Goal: Task Accomplishment & Management: Complete application form

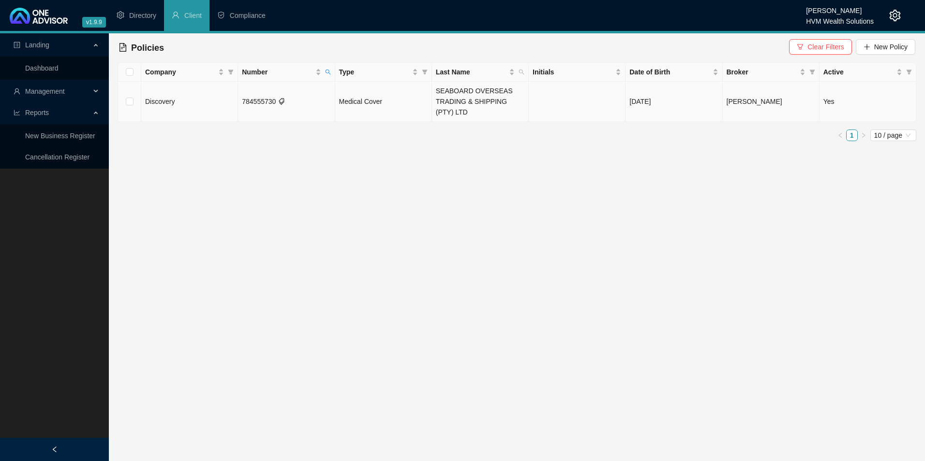
click at [272, 104] on td "784555730" at bounding box center [286, 102] width 97 height 40
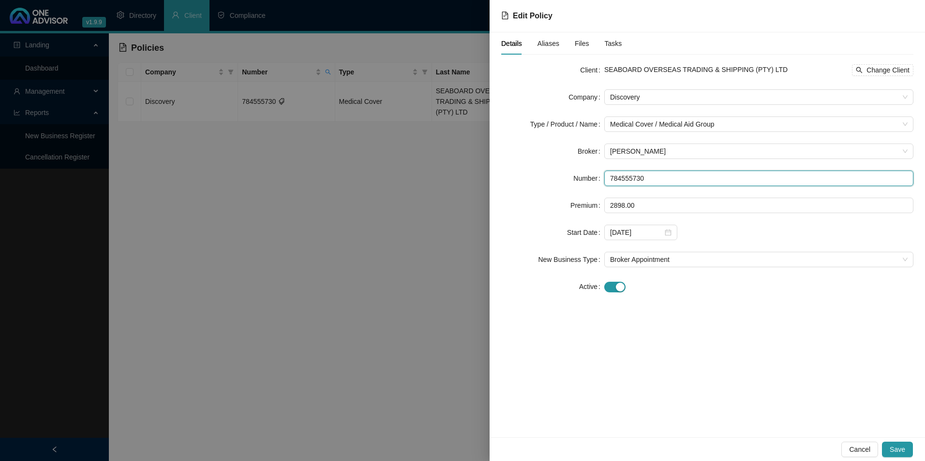
drag, startPoint x: 650, startPoint y: 176, endPoint x: 602, endPoint y: 181, distance: 48.1
click at [602, 181] on div "Number 784555730" at bounding box center [707, 178] width 412 height 15
click at [646, 176] on input "784555730" at bounding box center [758, 178] width 309 height 15
drag, startPoint x: 672, startPoint y: 174, endPoint x: 612, endPoint y: 174, distance: 60.5
click at [612, 174] on input "784555730" at bounding box center [758, 178] width 309 height 15
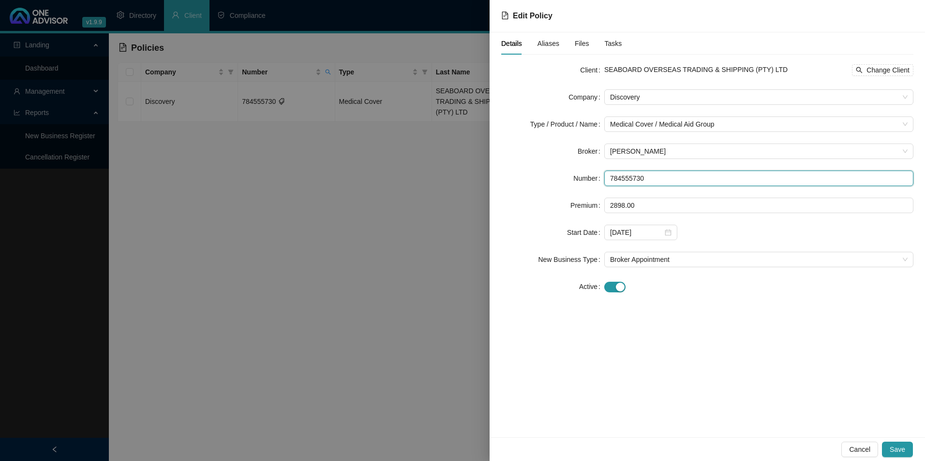
click at [688, 178] on input "784555730" at bounding box center [758, 178] width 309 height 15
drag, startPoint x: 668, startPoint y: 178, endPoint x: 610, endPoint y: 178, distance: 57.1
click at [610, 178] on input "784555730" at bounding box center [758, 178] width 309 height 15
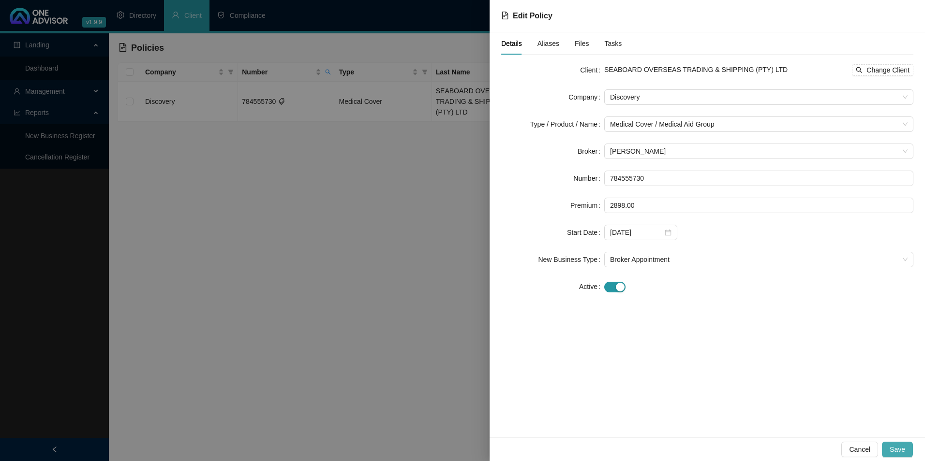
click at [739, 403] on button "Save" at bounding box center [897, 449] width 31 height 15
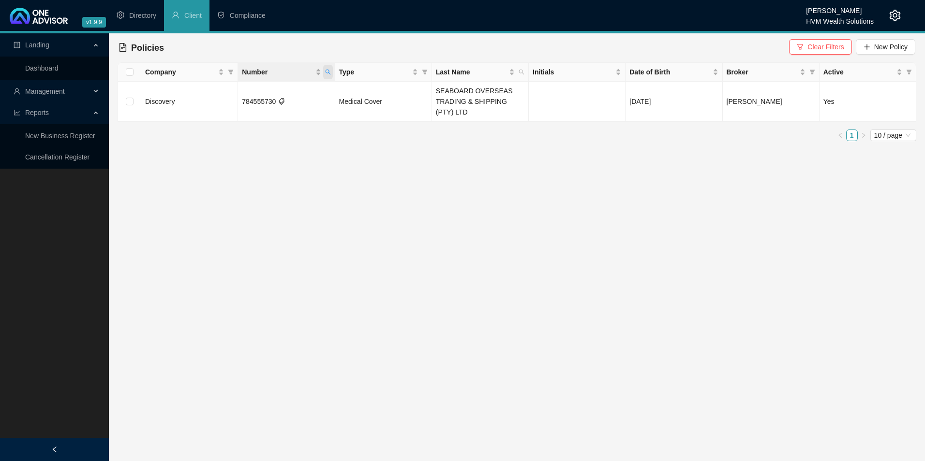
click at [329, 75] on span "Number" at bounding box center [328, 72] width 10 height 15
drag, startPoint x: 301, startPoint y: 91, endPoint x: 231, endPoint y: 91, distance: 70.6
click at [231, 91] on body "v1.9.9 [PERSON_NAME] HVM Wealth Solutions Directory Client Compliance Landing D…" at bounding box center [462, 230] width 925 height 461
paste input "9061818"
type input "790618180"
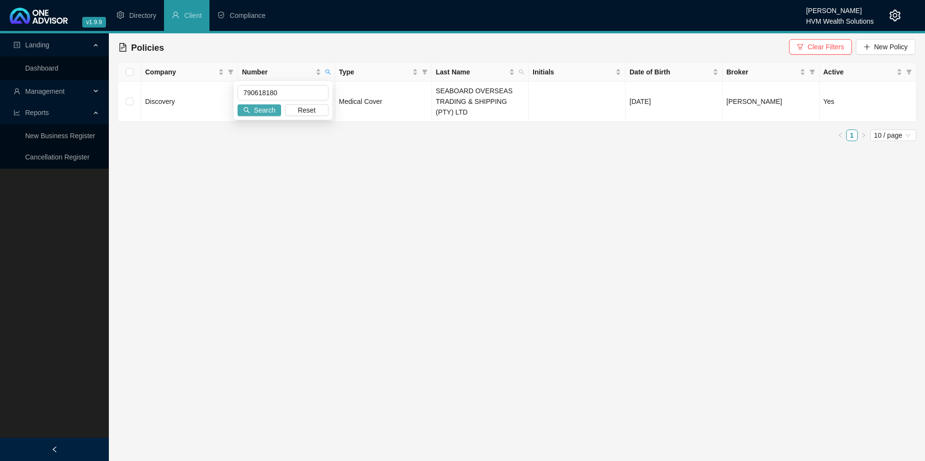
click at [272, 108] on span "Search" at bounding box center [264, 110] width 21 height 11
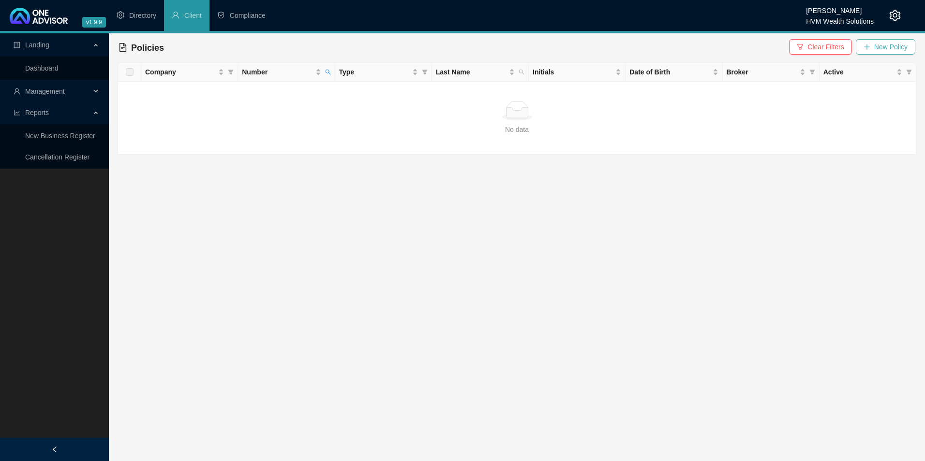
click at [739, 45] on span "New Policy" at bounding box center [890, 47] width 33 height 11
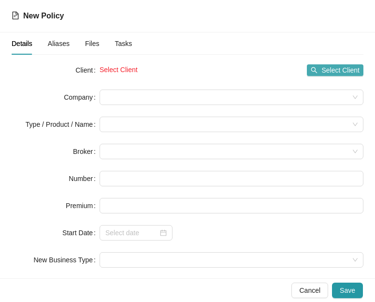
click at [322, 70] on span "Select Client" at bounding box center [341, 70] width 38 height 11
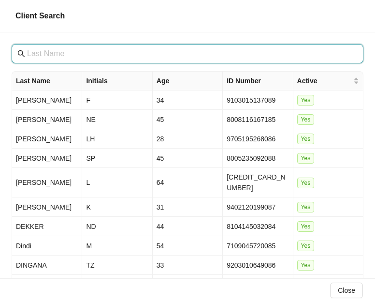
click at [117, 54] on input "text" at bounding box center [188, 54] width 323 height 12
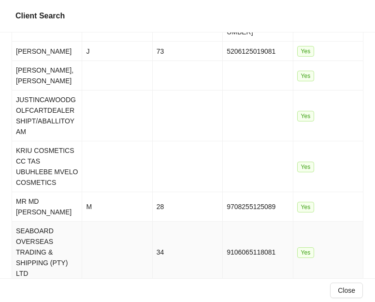
scroll to position [159, 0]
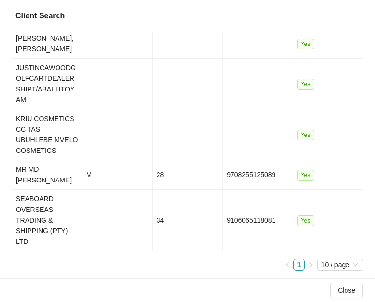
type input "seab"
click at [47, 233] on td "SEABOARD OVERSEAS TRADING & SHIPPING (PTY) LTD" at bounding box center [47, 220] width 70 height 61
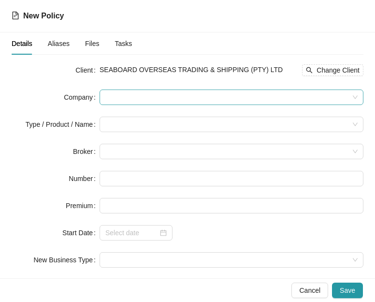
click at [188, 97] on span at bounding box center [231, 97] width 253 height 15
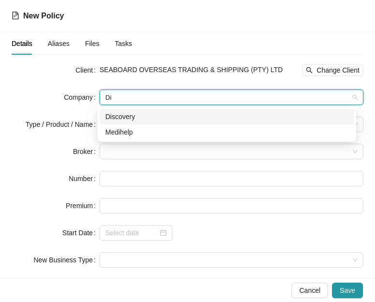
type input "Dis"
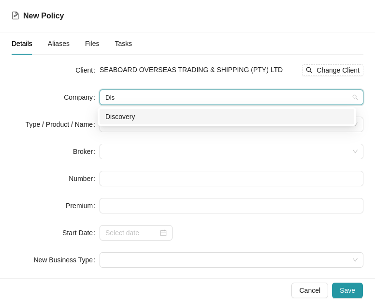
click at [178, 116] on div "Discovery" at bounding box center [226, 116] width 243 height 11
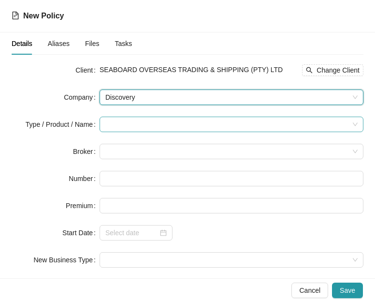
click at [128, 124] on input "search" at bounding box center [227, 124] width 244 height 15
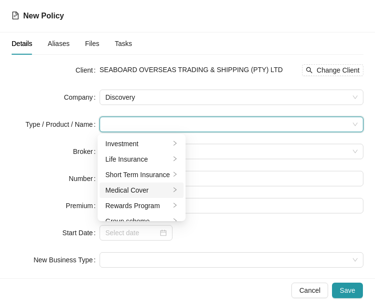
click at [122, 189] on div "Medical Cover" at bounding box center [137, 190] width 65 height 11
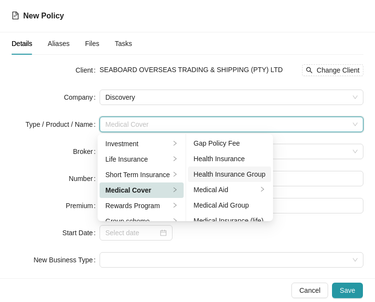
scroll to position [48, 0]
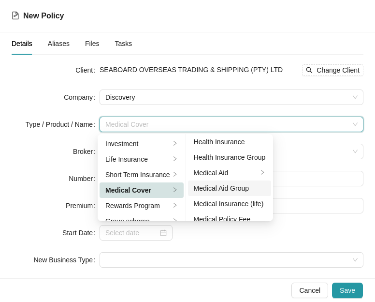
click at [234, 186] on div "Medical Aid Group" at bounding box center [230, 188] width 72 height 11
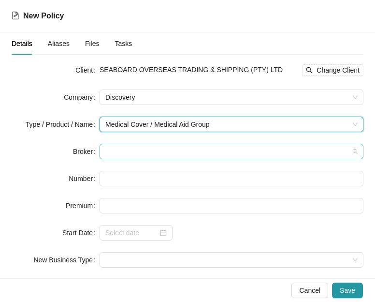
click at [134, 159] on div at bounding box center [232, 151] width 264 height 15
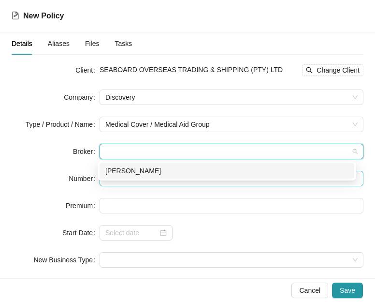
click at [132, 171] on div "[PERSON_NAME]" at bounding box center [226, 170] width 243 height 11
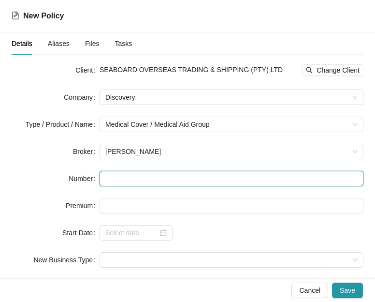
click at [159, 181] on input "text" at bounding box center [232, 178] width 264 height 15
paste input "790618180"
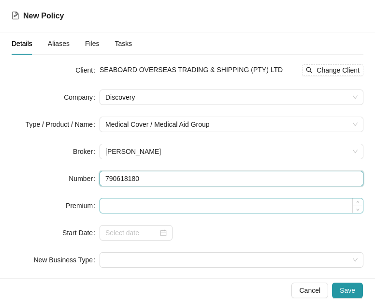
type input "790618180"
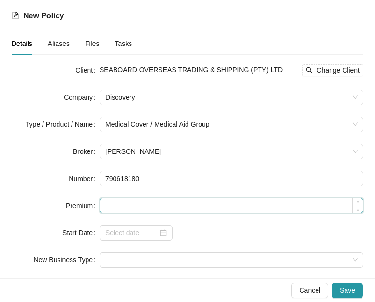
click at [162, 205] on input at bounding box center [231, 205] width 263 height 15
click at [120, 211] on input at bounding box center [231, 205] width 263 height 15
paste input "9929"
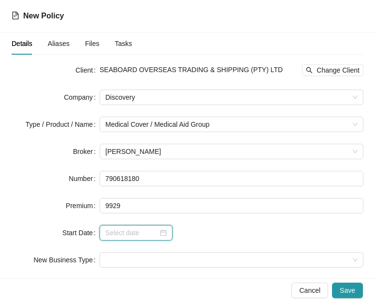
type input "9929.00"
click at [131, 233] on input at bounding box center [131, 232] width 53 height 11
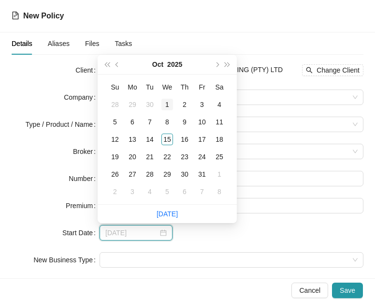
type input "[DATE]"
click at [115, 63] on button "prev-year" at bounding box center [117, 64] width 11 height 19
type input "[DATE]"
click at [134, 101] on div "1" at bounding box center [133, 105] width 12 height 12
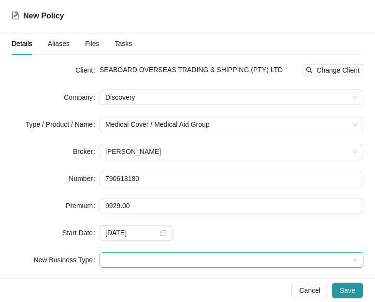
click at [234, 256] on span at bounding box center [231, 260] width 253 height 15
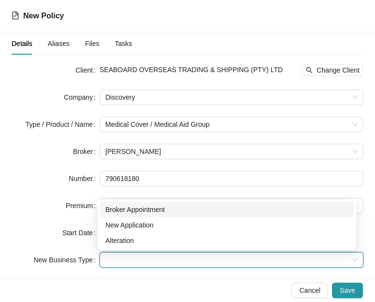
click at [138, 213] on div "Broker Appointment" at bounding box center [226, 209] width 243 height 11
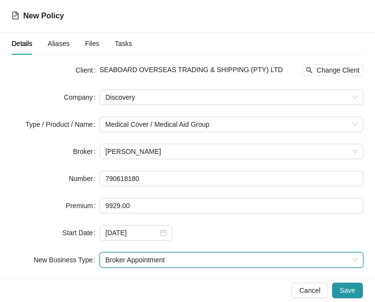
scroll to position [40, 0]
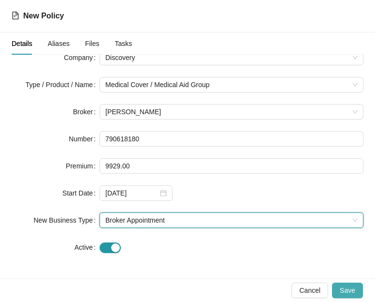
click at [345, 287] on span "Save" at bounding box center [347, 290] width 15 height 11
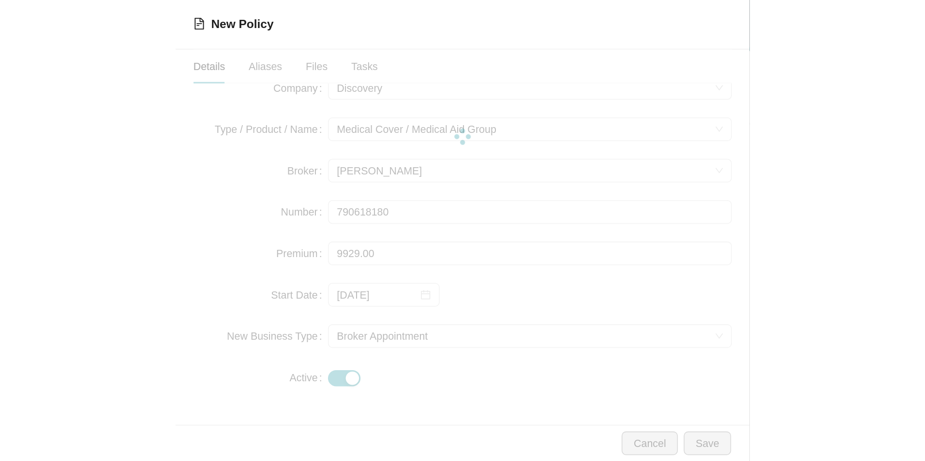
scroll to position [0, 0]
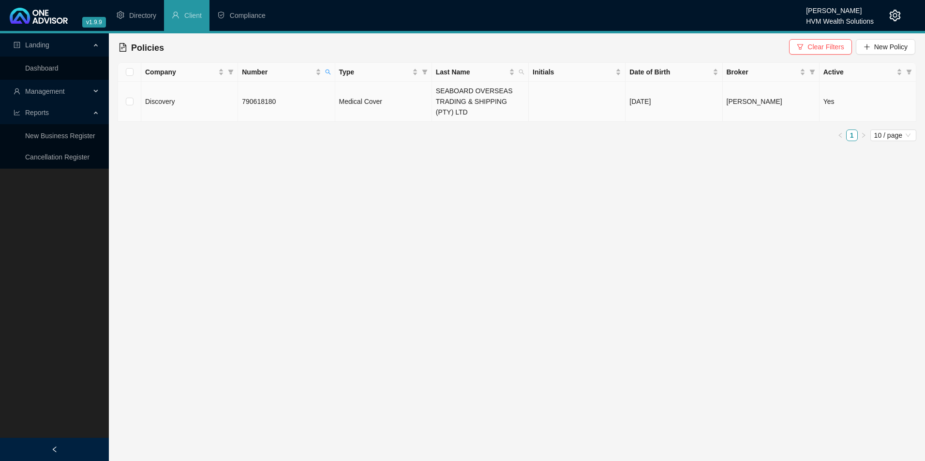
click at [283, 110] on td "790618180" at bounding box center [286, 102] width 97 height 40
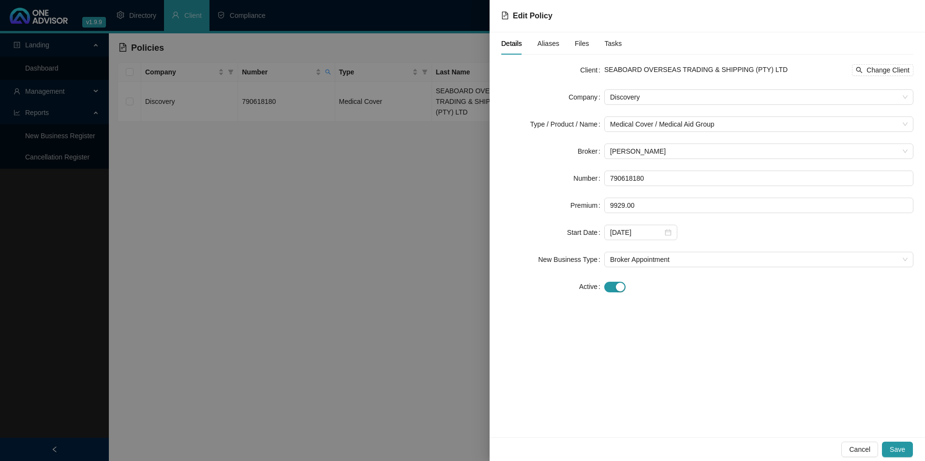
click at [548, 45] on span "Aliases" at bounding box center [548, 43] width 22 height 7
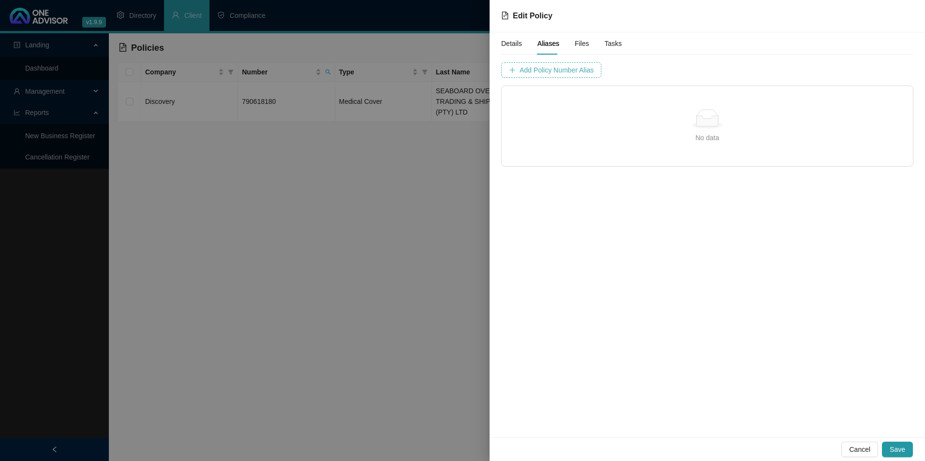
click at [563, 69] on span "Add Policy Number Alias" at bounding box center [557, 70] width 74 height 11
type input "7906181"
click at [739, 70] on span "Add Policy Number Alias" at bounding box center [799, 70] width 74 height 11
click at [739, 403] on span "Save" at bounding box center [897, 450] width 15 height 11
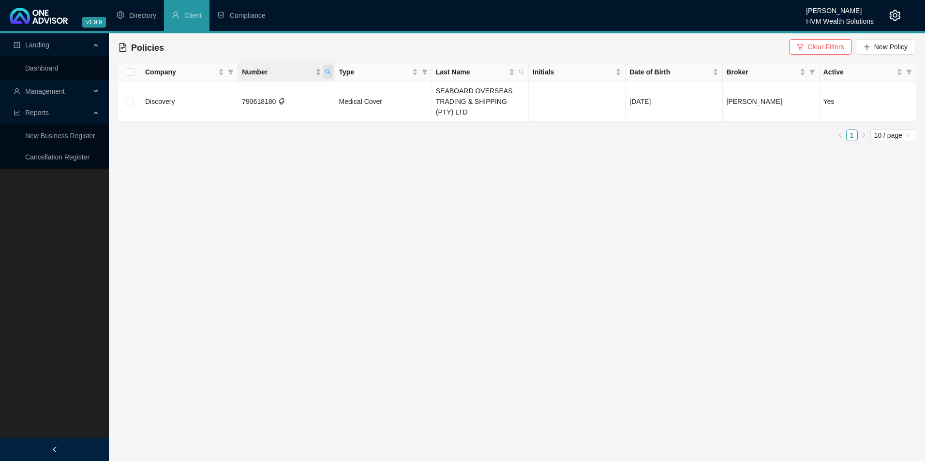
drag, startPoint x: 327, startPoint y: 70, endPoint x: 325, endPoint y: 75, distance: 6.0
click at [327, 70] on icon "search" at bounding box center [327, 72] width 5 height 5
drag, startPoint x: 300, startPoint y: 94, endPoint x: 184, endPoint y: 94, distance: 116.1
click at [184, 94] on body "v1.9.9 [PERSON_NAME] HVM Wealth Solutions Directory Client Compliance Landing D…" at bounding box center [462, 230] width 925 height 461
paste input "314324"
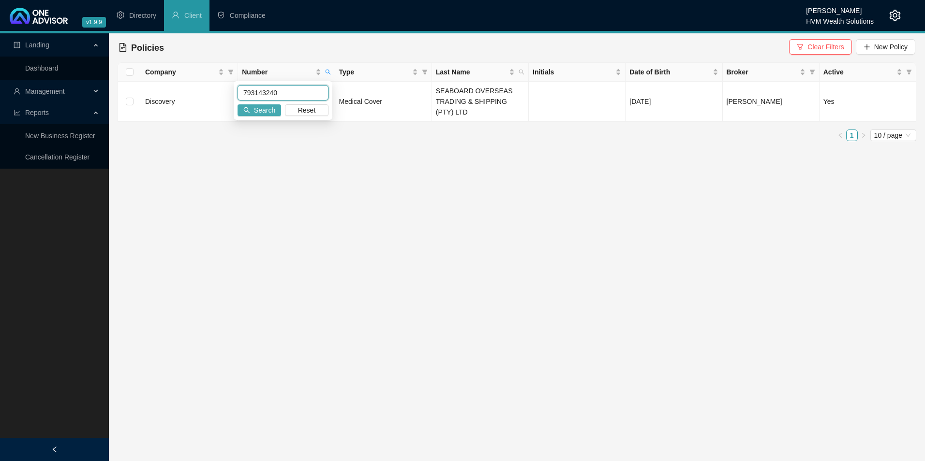
type input "793143240"
click at [270, 105] on span "Search" at bounding box center [264, 110] width 21 height 11
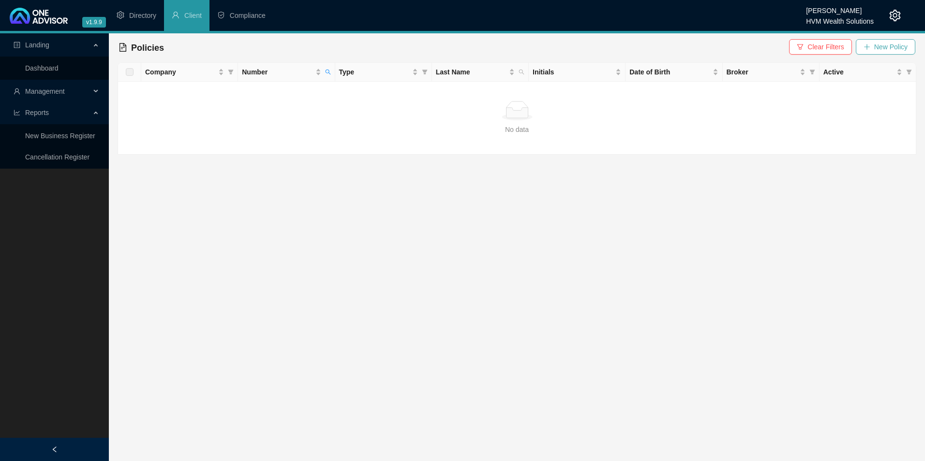
click at [739, 46] on span "New Policy" at bounding box center [890, 47] width 33 height 11
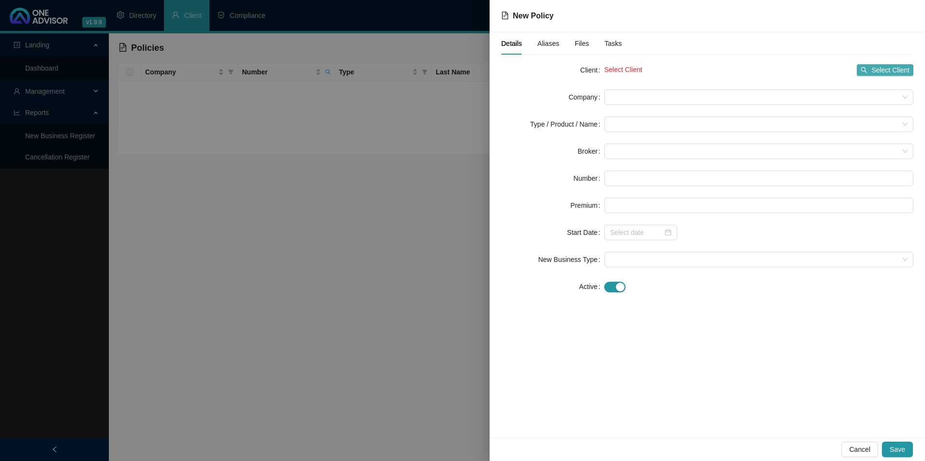
click at [739, 71] on span "Select Client" at bounding box center [890, 70] width 38 height 11
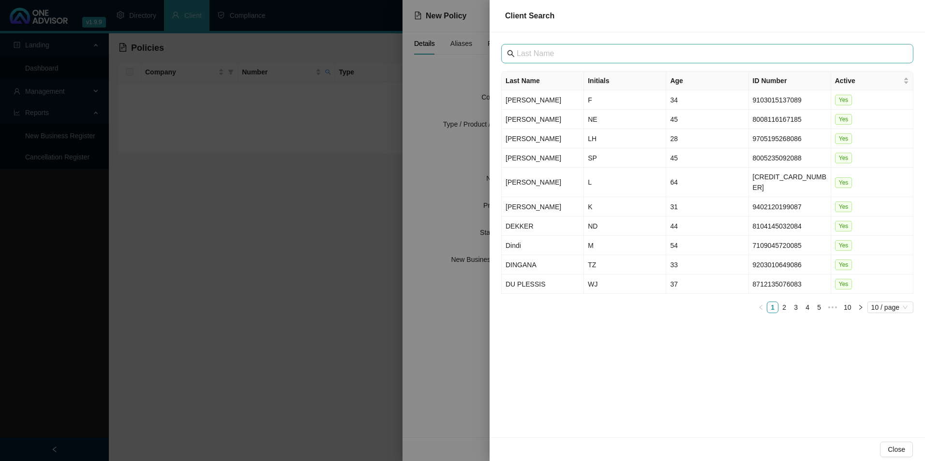
click at [570, 46] on span at bounding box center [707, 53] width 412 height 19
click at [570, 57] on input "text" at bounding box center [708, 54] width 383 height 12
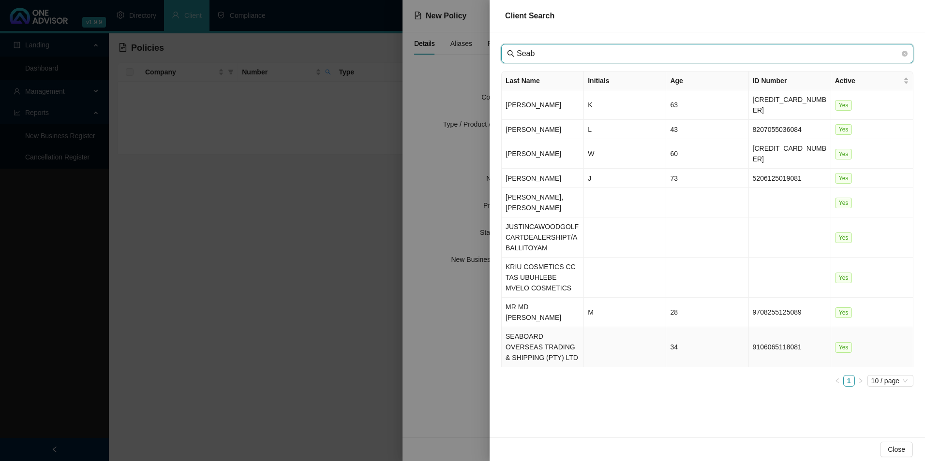
type input "Seab"
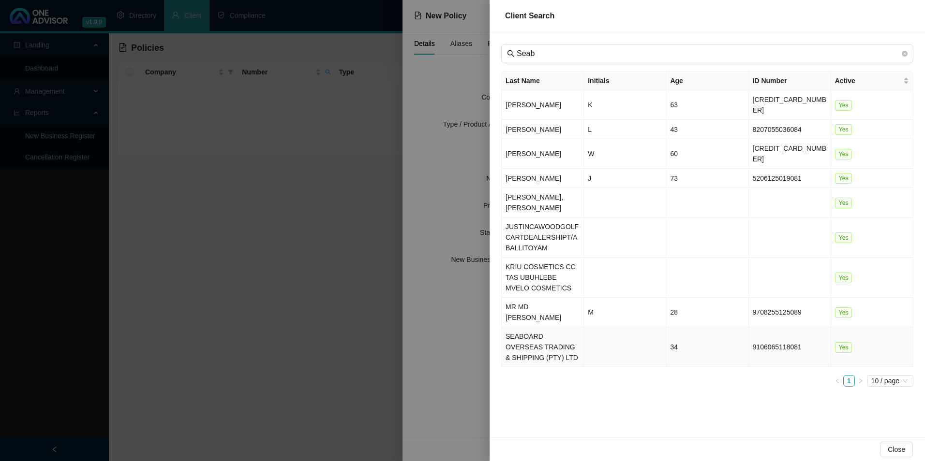
click at [556, 331] on td "SEABOARD OVERSEAS TRADING & SHIPPING (PTY) LTD" at bounding box center [543, 347] width 82 height 40
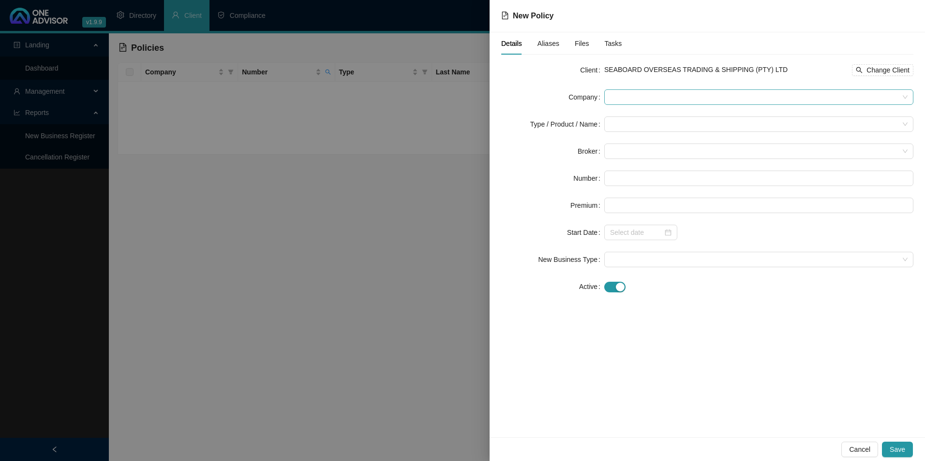
click at [652, 95] on span at bounding box center [758, 97] width 297 height 15
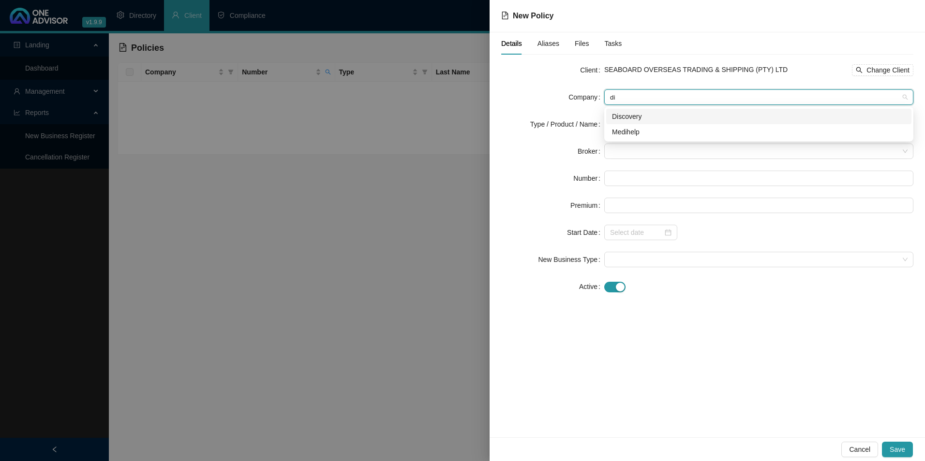
type input "dis"
click at [667, 116] on div "Discovery" at bounding box center [759, 116] width 294 height 11
click at [649, 130] on input "search" at bounding box center [754, 124] width 289 height 15
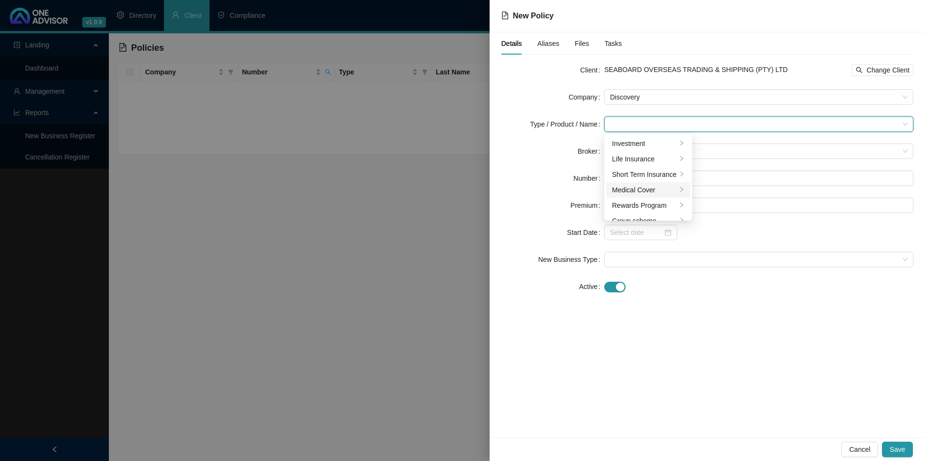
click at [635, 191] on div "Medical Cover" at bounding box center [644, 190] width 65 height 11
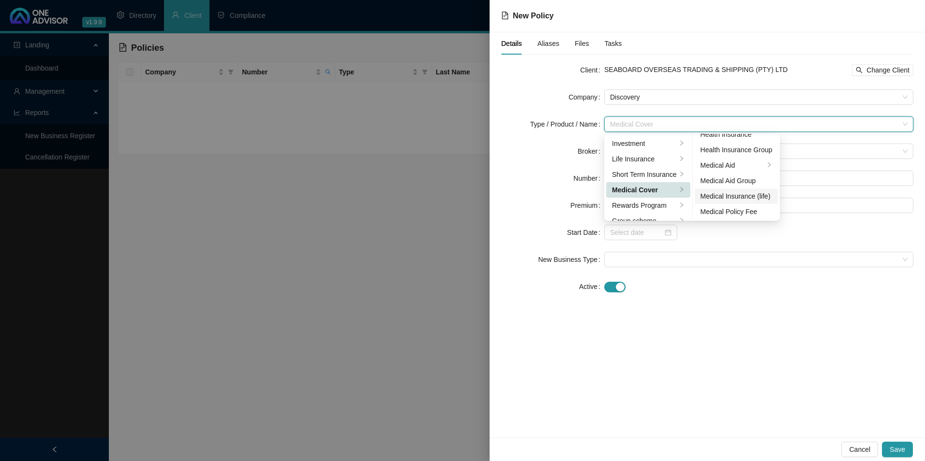
scroll to position [56, 0]
click at [739, 184] on div "Medical Aid Group" at bounding box center [736, 180] width 72 height 11
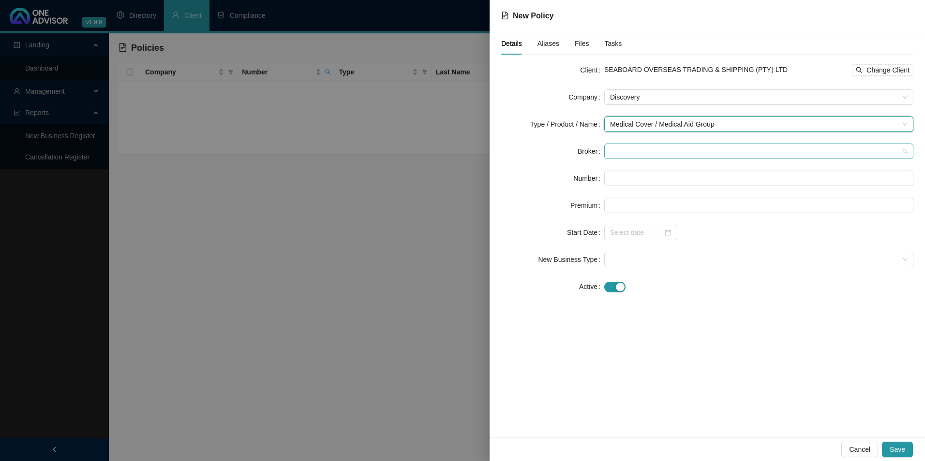
click at [715, 154] on span at bounding box center [758, 151] width 297 height 15
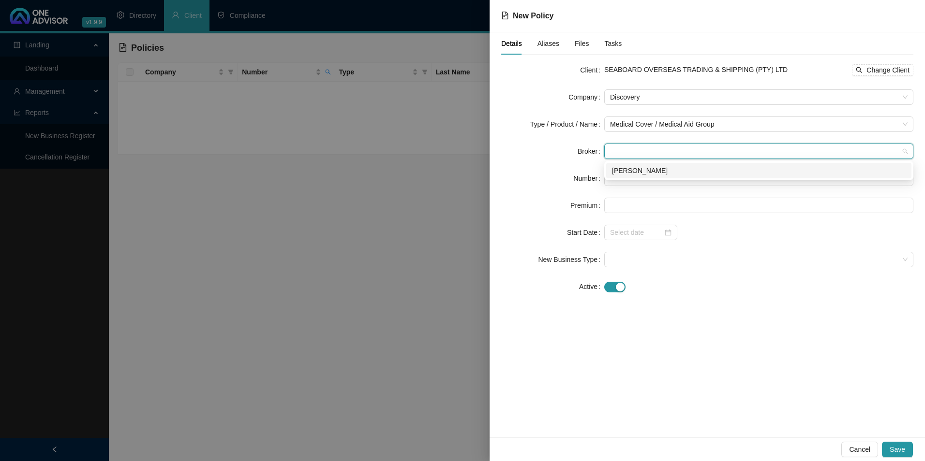
click at [707, 171] on div "[PERSON_NAME]" at bounding box center [759, 170] width 294 height 11
click at [685, 181] on input "text" at bounding box center [758, 178] width 309 height 15
click at [670, 171] on input "text" at bounding box center [758, 178] width 309 height 15
paste input "793143240"
type input "793143240"
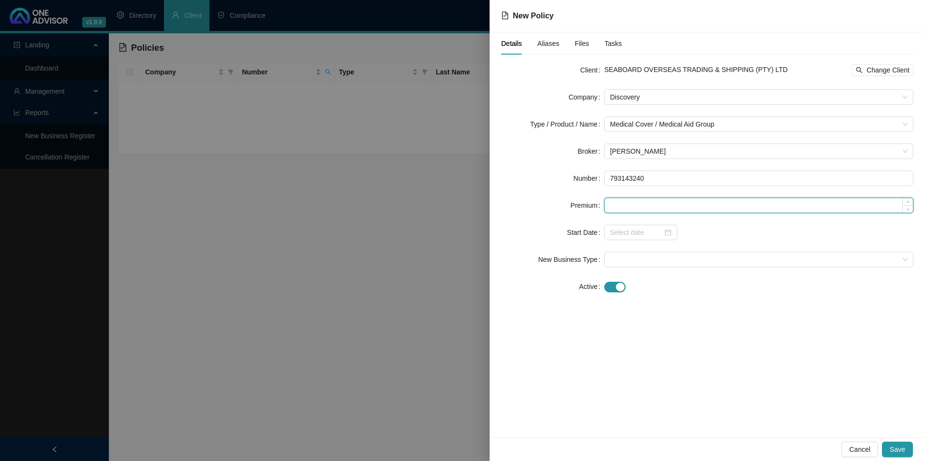
click at [654, 210] on input at bounding box center [759, 205] width 308 height 15
paste input "2898"
type input "2898.00"
click at [639, 229] on input at bounding box center [636, 232] width 53 height 11
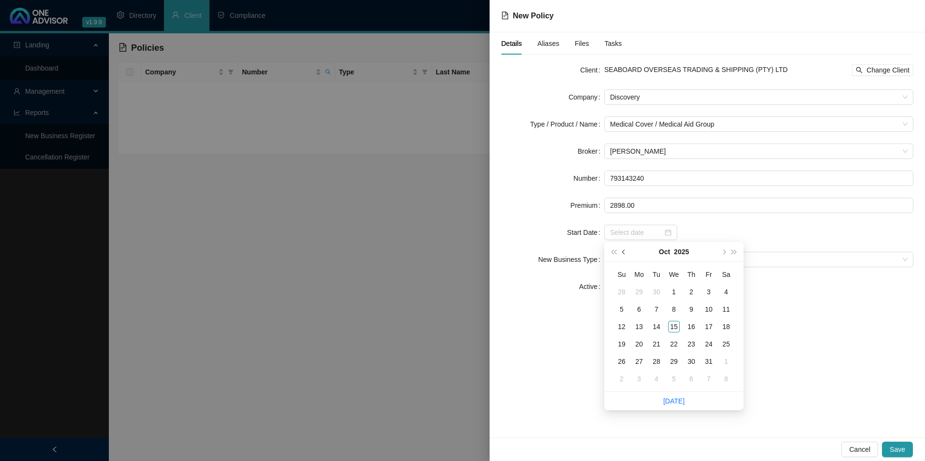
click at [624, 251] on span "prev-year" at bounding box center [624, 252] width 5 height 5
type input "[DATE]"
click at [642, 292] on div "1" at bounding box center [639, 292] width 12 height 12
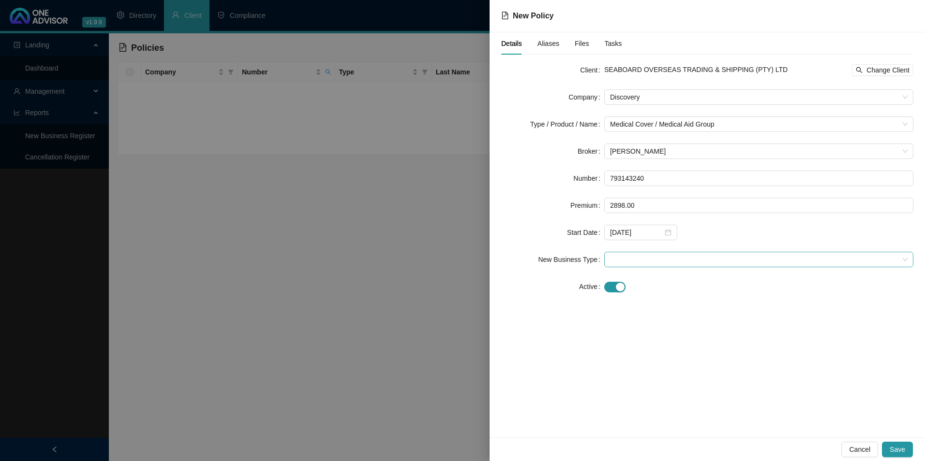
click at [654, 263] on span at bounding box center [758, 260] width 297 height 15
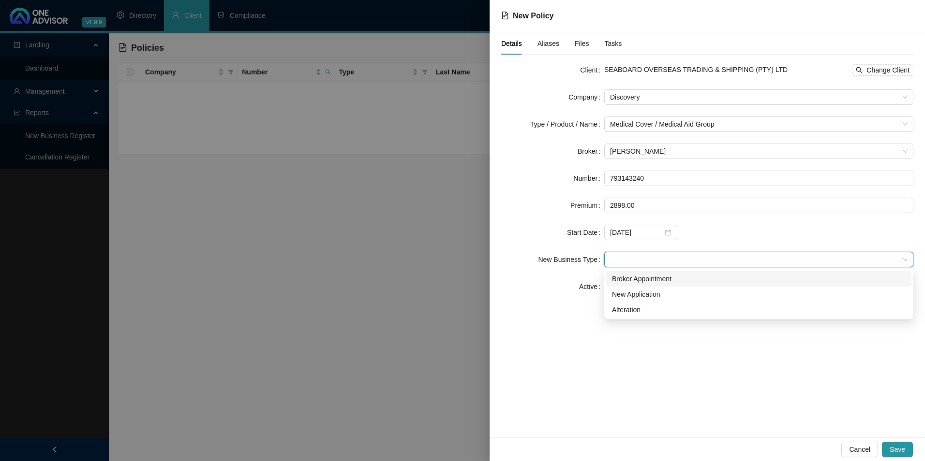
click at [636, 277] on div "Broker Appointment" at bounding box center [759, 279] width 294 height 11
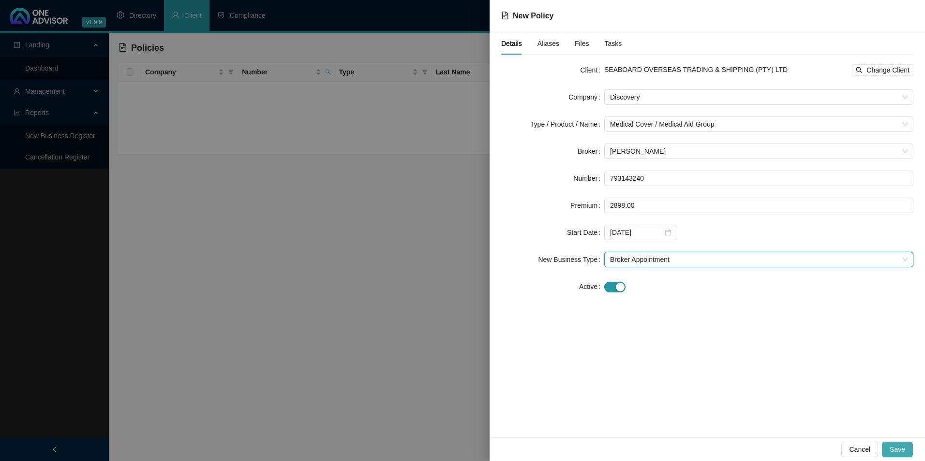
click at [739, 403] on span "Save" at bounding box center [897, 450] width 15 height 11
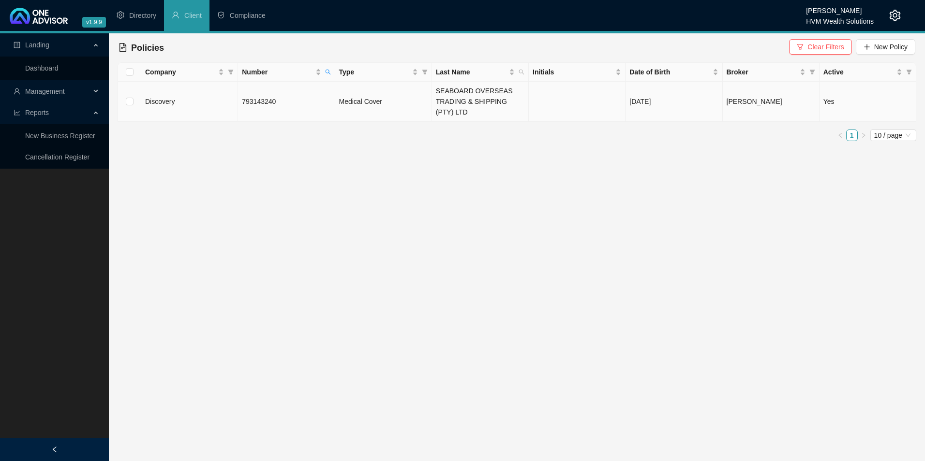
click at [488, 97] on td "SEABOARD OVERSEAS TRADING & SHIPPING (PTY) LTD" at bounding box center [480, 102] width 97 height 40
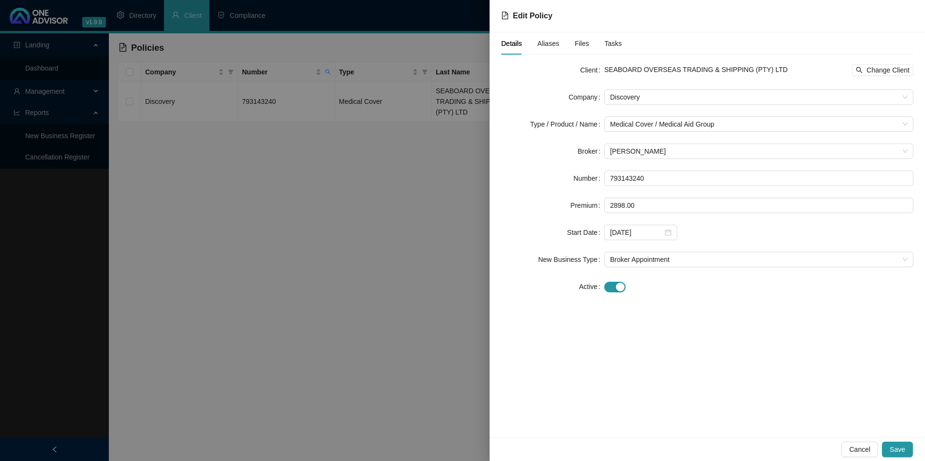
click at [555, 44] on span "Aliases" at bounding box center [548, 43] width 22 height 7
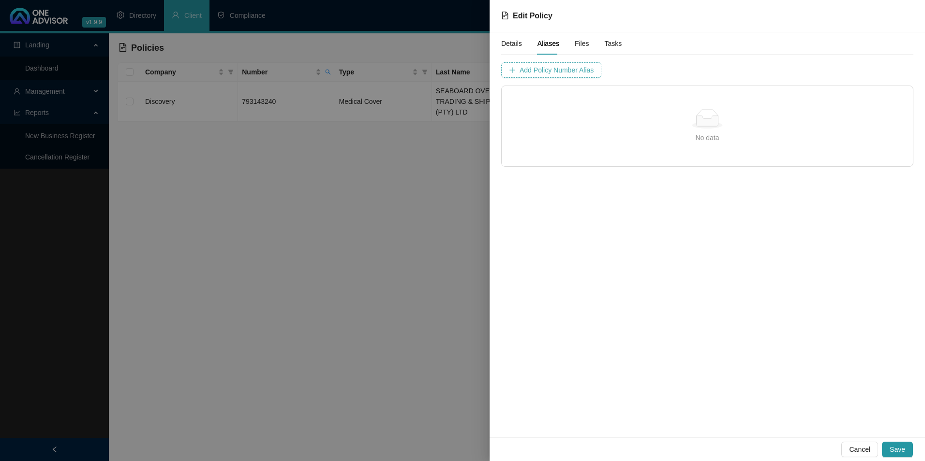
click at [585, 70] on span "Add Policy Number Alias" at bounding box center [557, 70] width 74 height 11
type input "7931432"
click at [739, 64] on button "Add Policy Number Alias" at bounding box center [798, 69] width 89 height 15
click at [739, 403] on span "Save" at bounding box center [897, 450] width 15 height 11
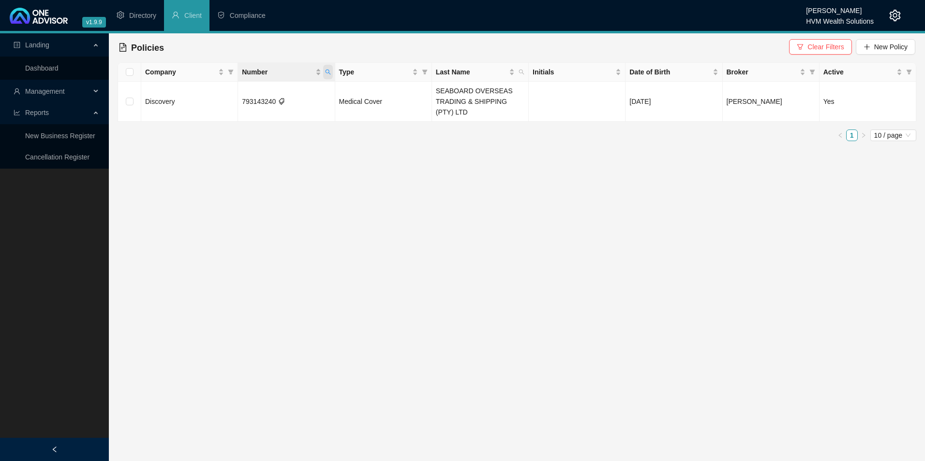
click at [330, 71] on icon "search" at bounding box center [328, 72] width 6 height 6
drag, startPoint x: 280, startPoint y: 96, endPoint x: 239, endPoint y: 94, distance: 40.7
click at [239, 94] on input "793143240" at bounding box center [283, 92] width 91 height 15
paste input "810503"
type input "798105030"
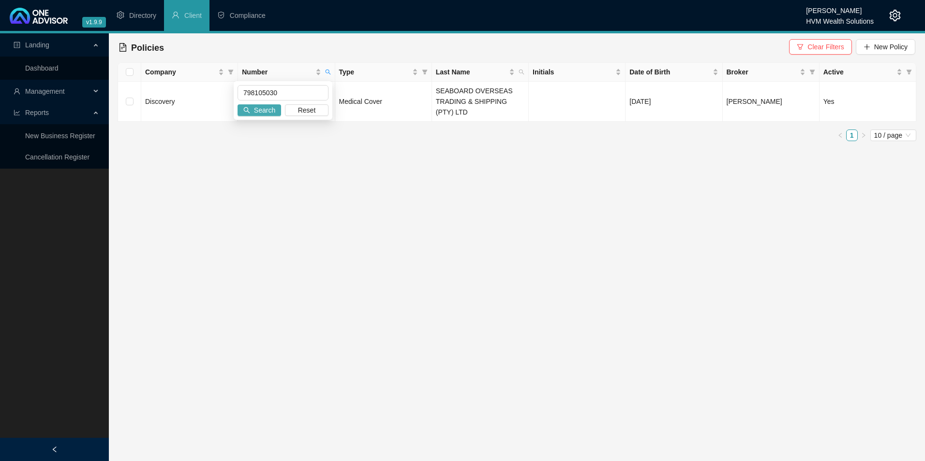
click at [267, 113] on span "Search" at bounding box center [264, 110] width 21 height 11
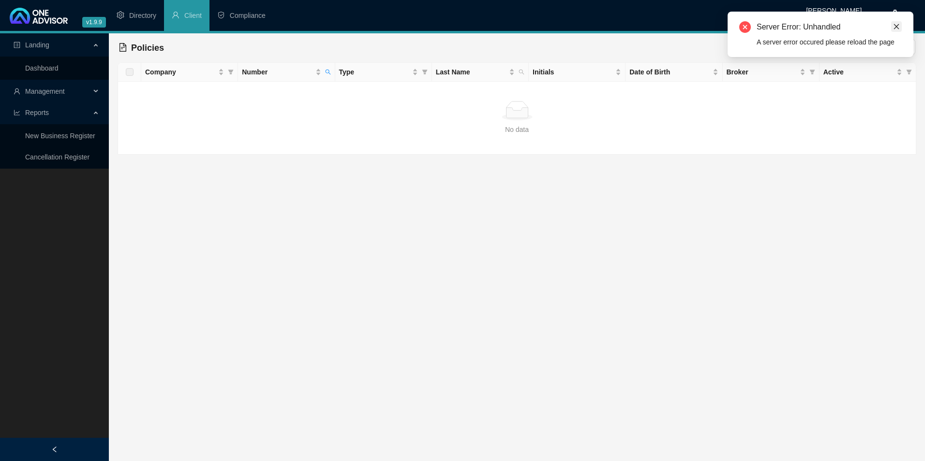
click at [739, 27] on icon "close" at bounding box center [896, 26] width 7 height 7
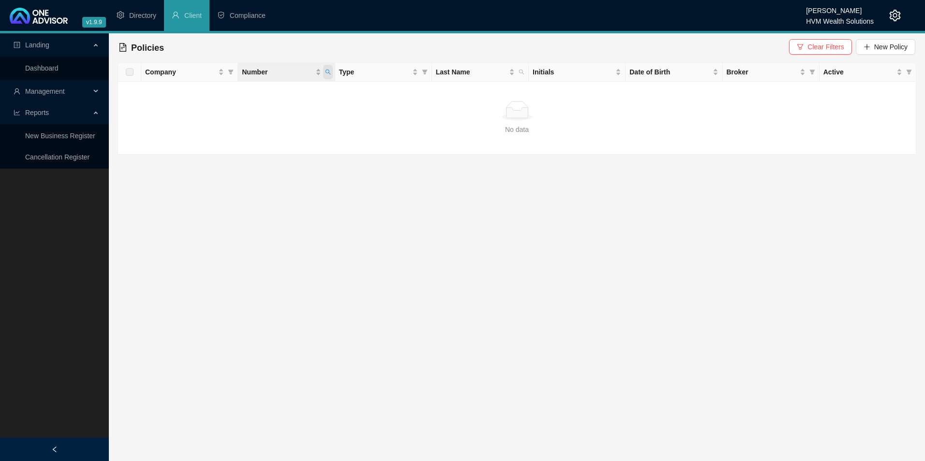
click at [327, 72] on icon "search" at bounding box center [328, 72] width 6 height 6
click at [269, 91] on input "798105030" at bounding box center [283, 92] width 91 height 15
drag, startPoint x: 292, startPoint y: 94, endPoint x: 242, endPoint y: 91, distance: 49.9
click at [242, 91] on input "798105030" at bounding box center [283, 92] width 91 height 15
click at [265, 109] on span "Search" at bounding box center [264, 110] width 21 height 11
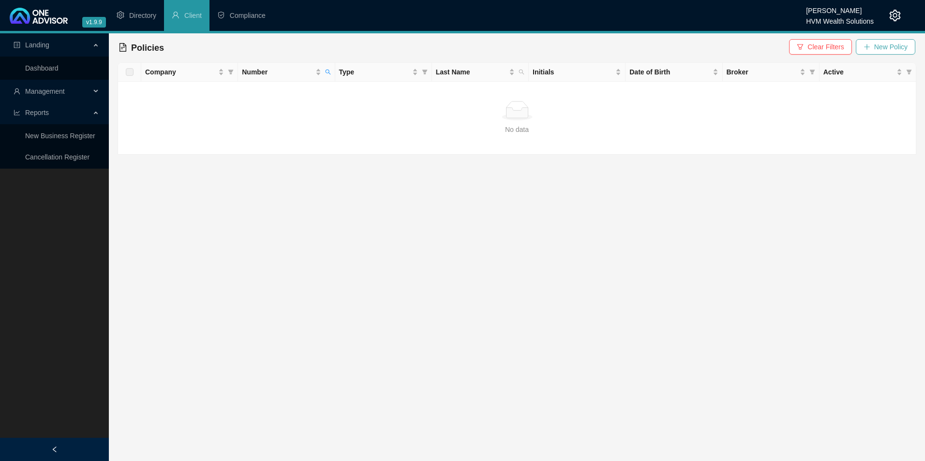
click at [739, 50] on icon "plus" at bounding box center [866, 47] width 7 height 7
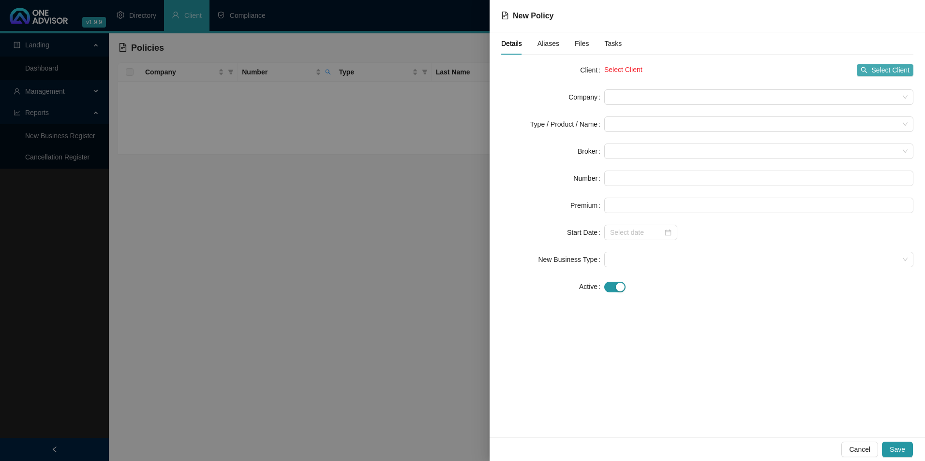
click at [739, 67] on span "Select Client" at bounding box center [890, 70] width 38 height 11
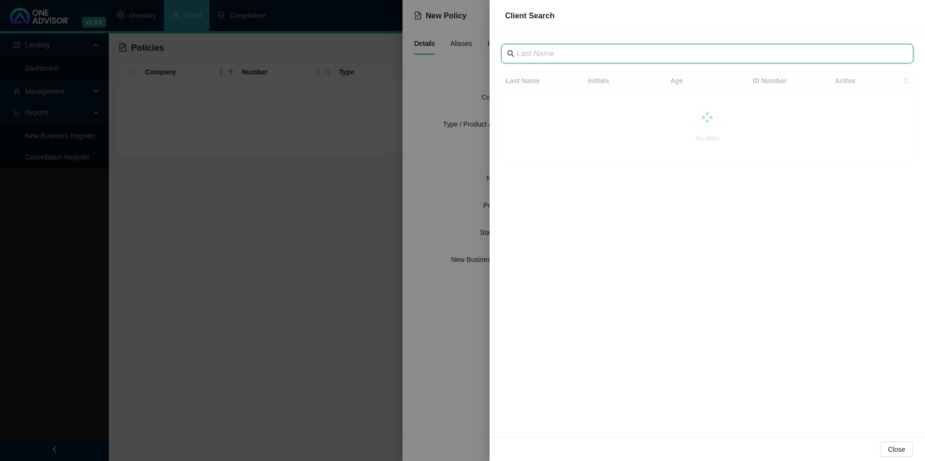
click at [572, 50] on input "text" at bounding box center [708, 54] width 383 height 12
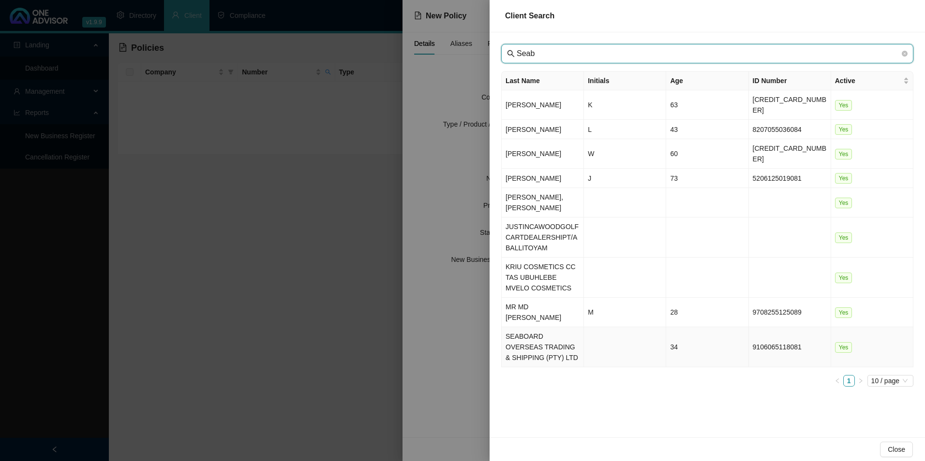
type input "Seab"
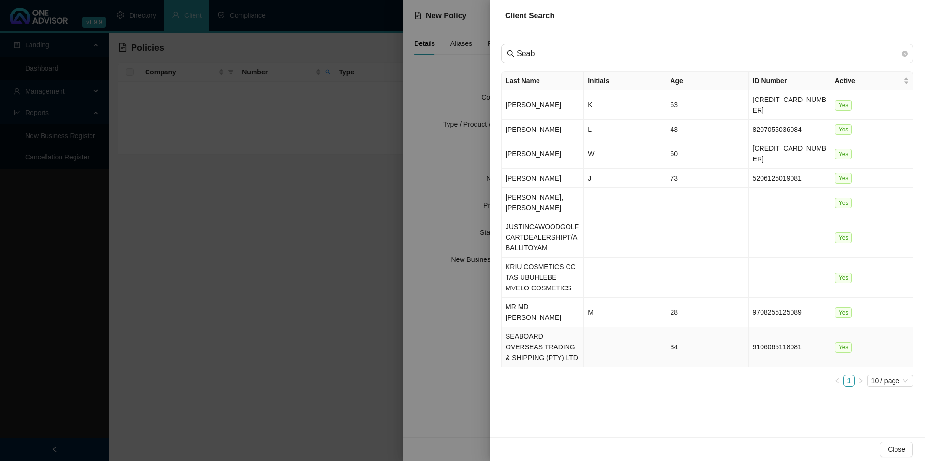
click at [528, 327] on td "SEABOARD OVERSEAS TRADING & SHIPPING (PTY) LTD" at bounding box center [543, 347] width 82 height 40
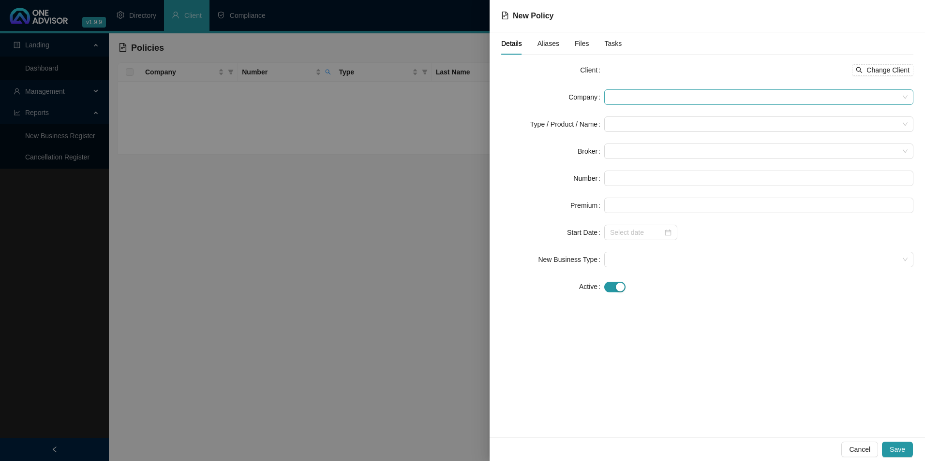
click at [645, 93] on span at bounding box center [758, 97] width 297 height 15
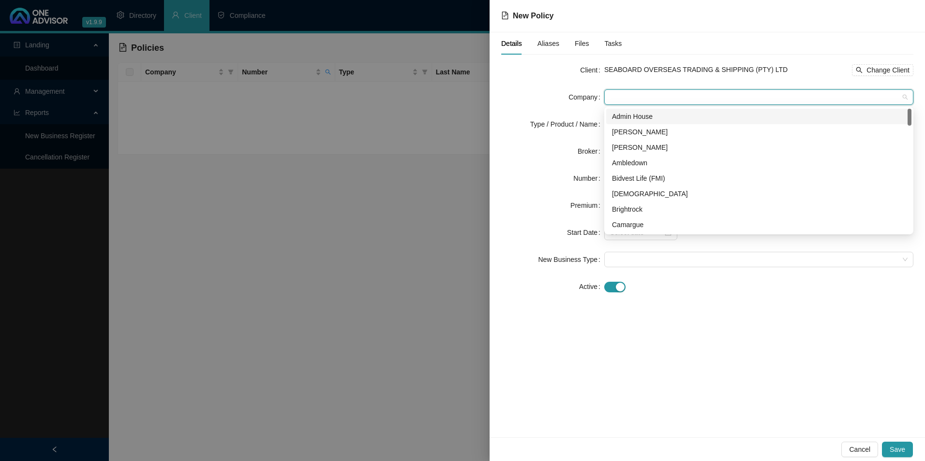
click at [704, 95] on span at bounding box center [758, 97] width 297 height 15
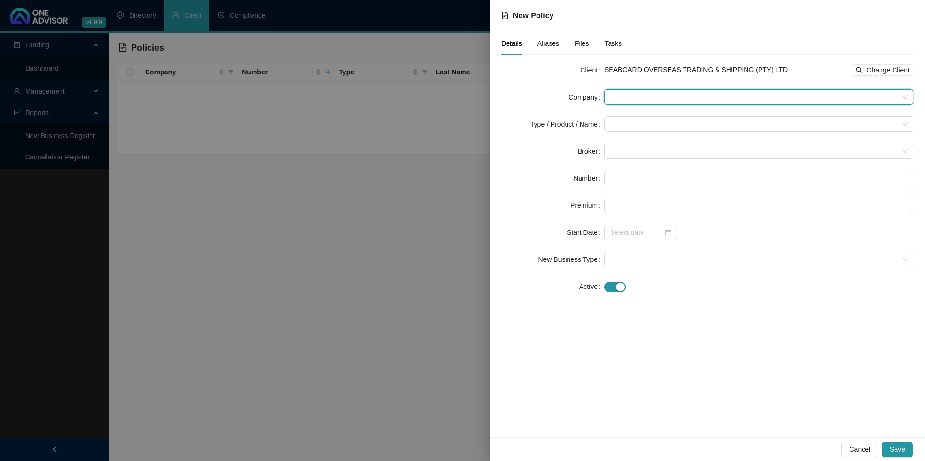
click at [704, 95] on span at bounding box center [758, 97] width 297 height 15
type input "Disco"
click at [683, 112] on div "Discovery" at bounding box center [759, 116] width 294 height 11
click at [611, 128] on input "search" at bounding box center [754, 124] width 289 height 15
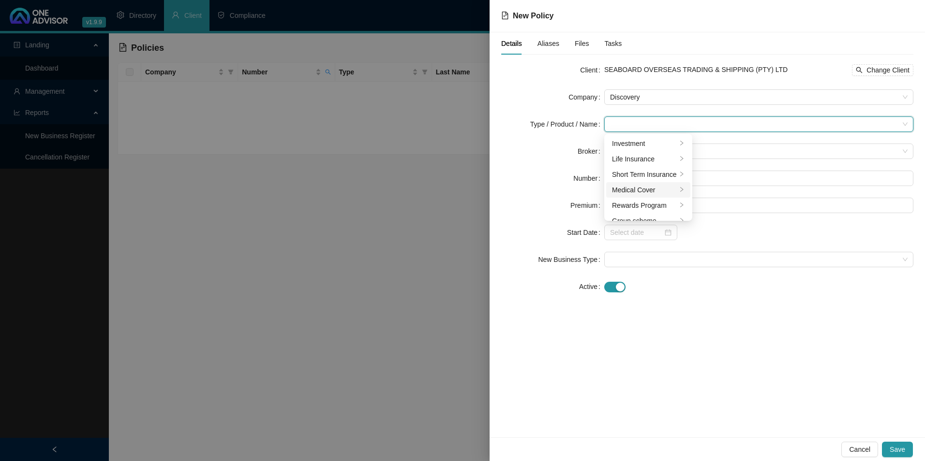
click at [623, 188] on div "Medical Cover" at bounding box center [644, 190] width 65 height 11
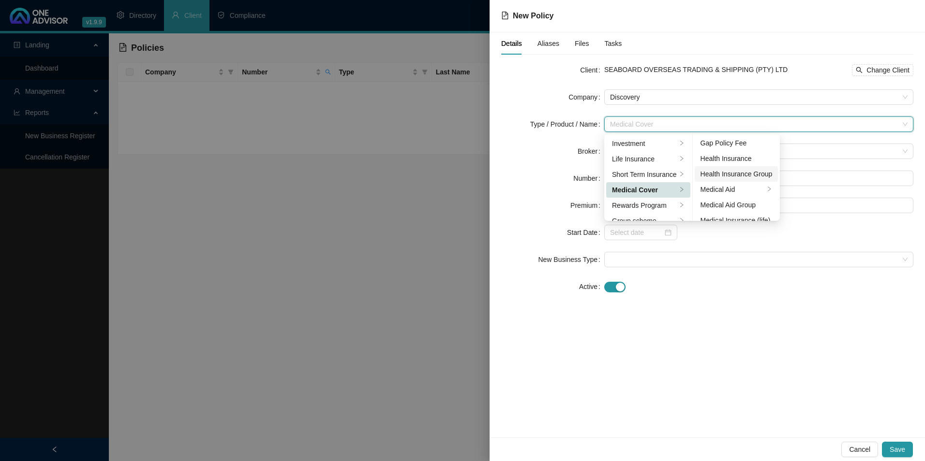
scroll to position [48, 0]
click at [736, 192] on div "Medical Aid Group" at bounding box center [736, 188] width 72 height 11
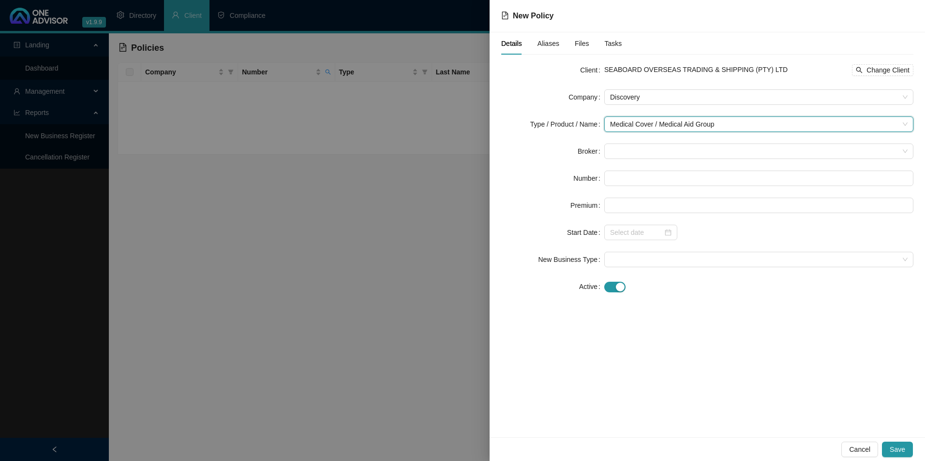
click at [671, 142] on form "Client SEABOARD OVERSEAS TRADING & SHIPPING (PTY) LTD Change Client Company Dis…" at bounding box center [707, 178] width 412 height 232
click at [671, 149] on span at bounding box center [758, 151] width 297 height 15
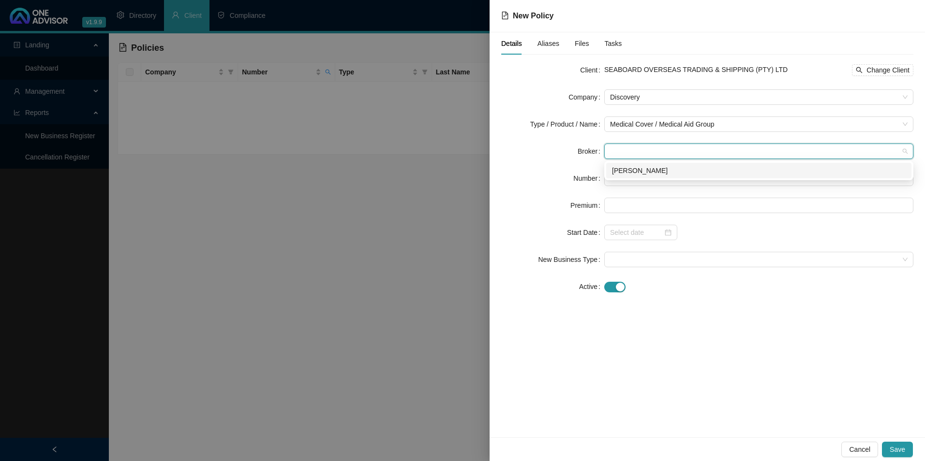
click at [674, 174] on div "[PERSON_NAME]" at bounding box center [759, 170] width 294 height 11
click at [671, 178] on input "text" at bounding box center [758, 178] width 309 height 15
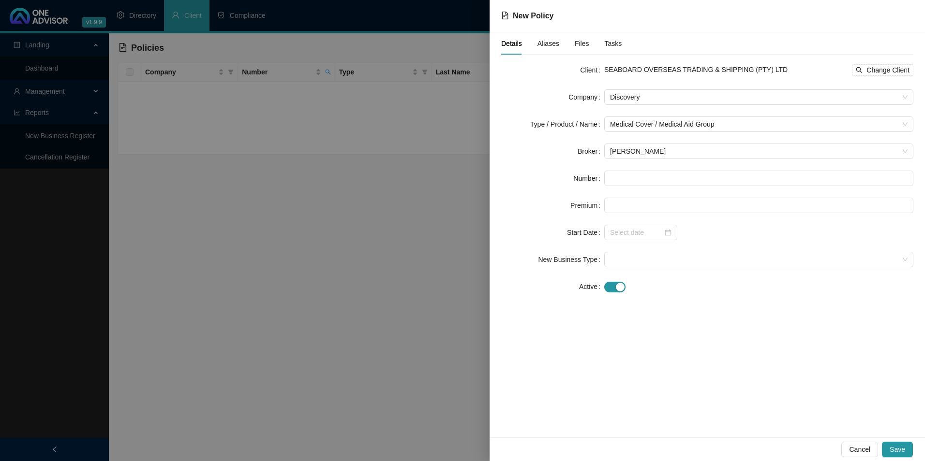
click at [642, 188] on form "Client SEABOARD OVERSEAS TRADING & SHIPPING (PTY) LTD Change Client Company Dis…" at bounding box center [707, 178] width 412 height 232
paste input "798105030"
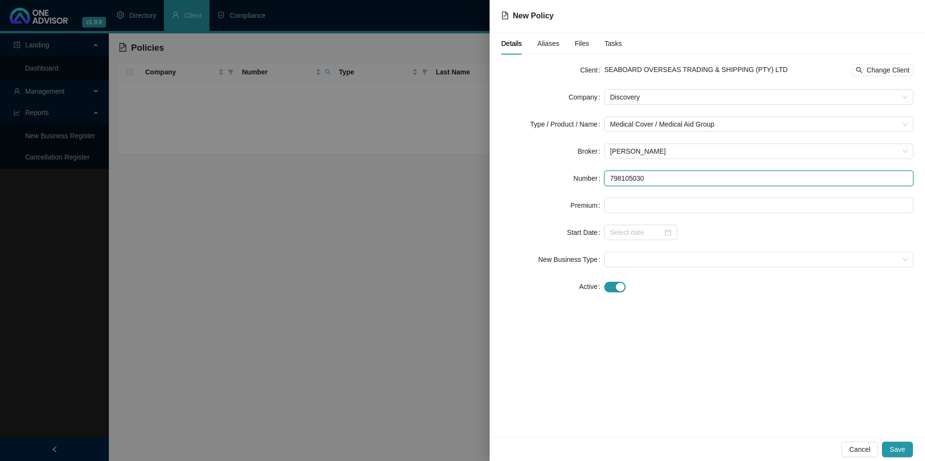
click at [612, 176] on input "798105030" at bounding box center [758, 178] width 309 height 15
click at [611, 176] on input "798105030" at bounding box center [758, 178] width 309 height 15
type input "798105030"
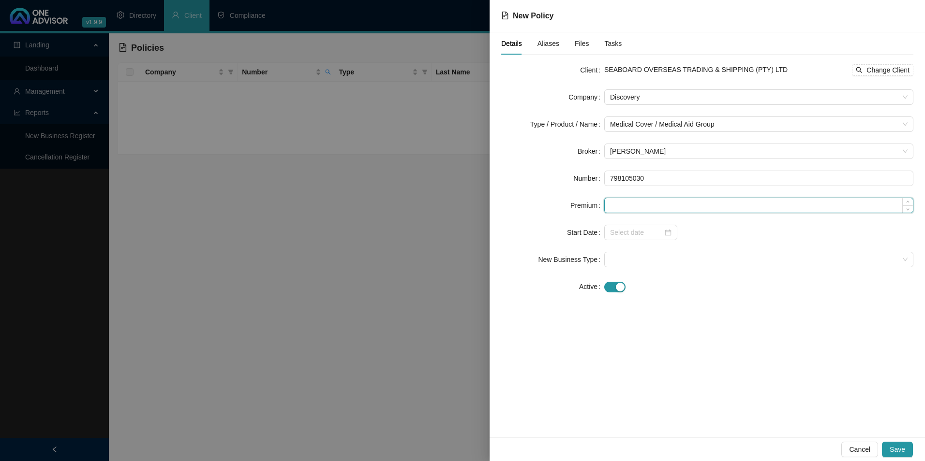
click at [642, 198] on input at bounding box center [759, 205] width 308 height 15
click at [638, 204] on input at bounding box center [759, 205] width 308 height 15
paste input "3797"
click at [661, 204] on input "3797" at bounding box center [759, 205] width 308 height 15
type input "3797.00"
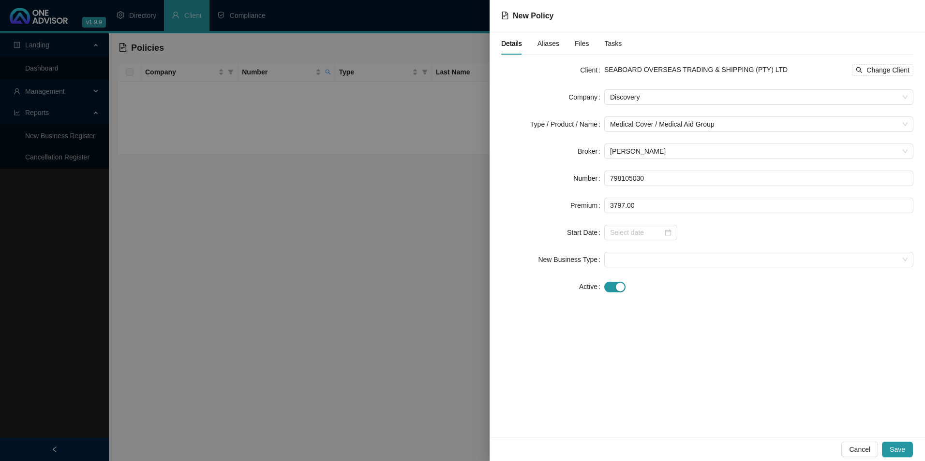
click at [697, 290] on div at bounding box center [758, 286] width 309 height 11
click at [644, 226] on div at bounding box center [640, 232] width 73 height 15
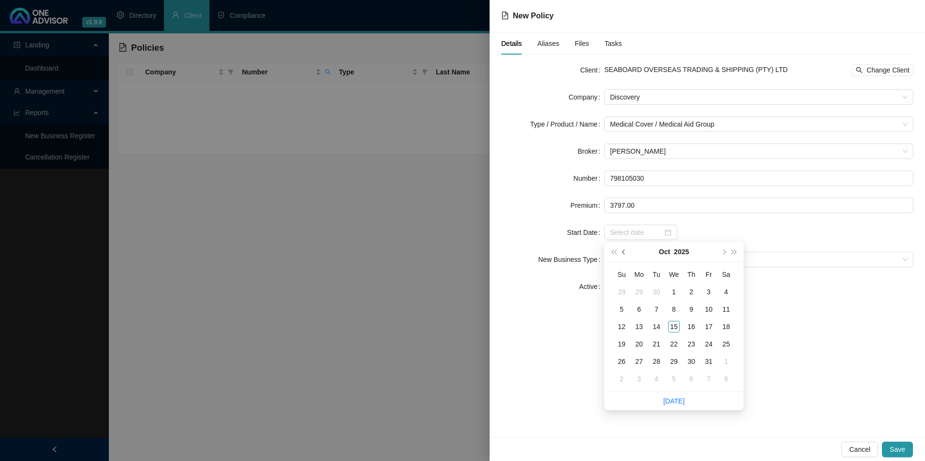
click at [626, 249] on button "prev-year" at bounding box center [624, 251] width 11 height 19
type input "[DATE]"
click at [630, 231] on input at bounding box center [636, 232] width 53 height 11
type input "[DATE]"
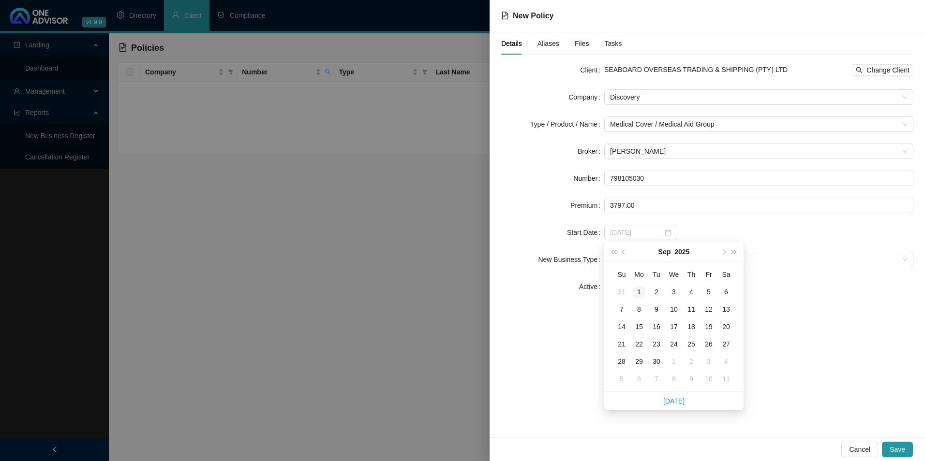
click at [638, 295] on div "1" at bounding box center [639, 292] width 12 height 12
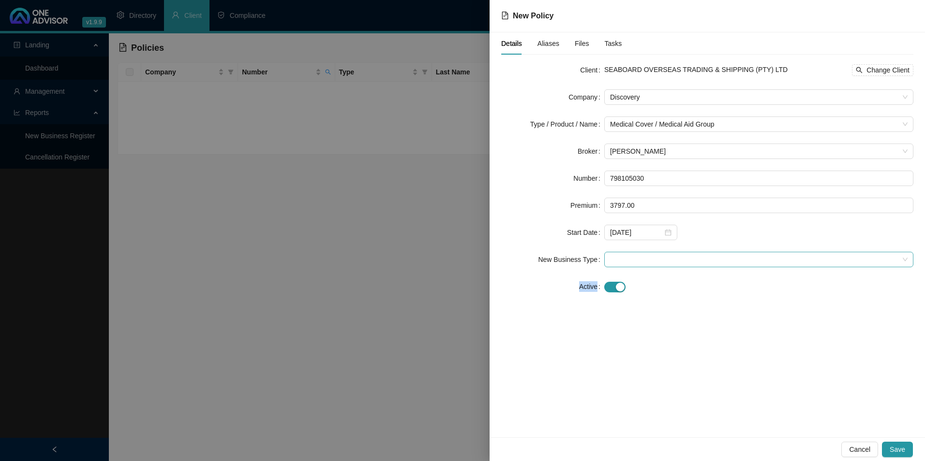
click at [663, 267] on form "Client SEABOARD OVERSEAS TRADING & SHIPPING (PTY) LTD Change Client Company Dis…" at bounding box center [707, 178] width 412 height 232
drag, startPoint x: 663, startPoint y: 267, endPoint x: 655, endPoint y: 260, distance: 10.0
click at [655, 260] on span at bounding box center [758, 260] width 297 height 15
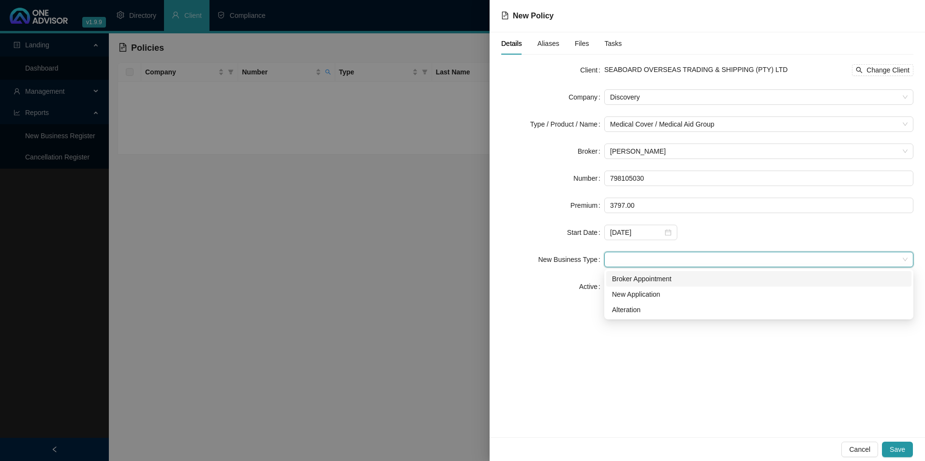
click at [668, 277] on div "Broker Appointment" at bounding box center [759, 279] width 294 height 11
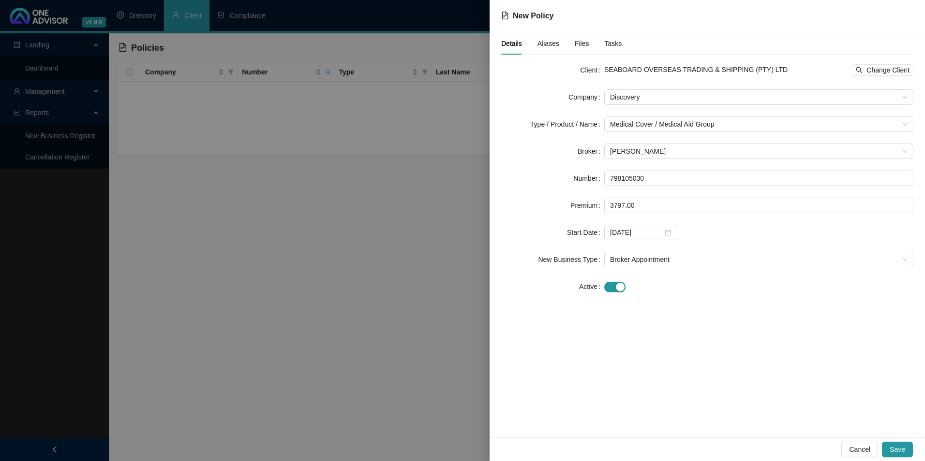
click at [544, 45] on span "Aliases" at bounding box center [548, 43] width 22 height 7
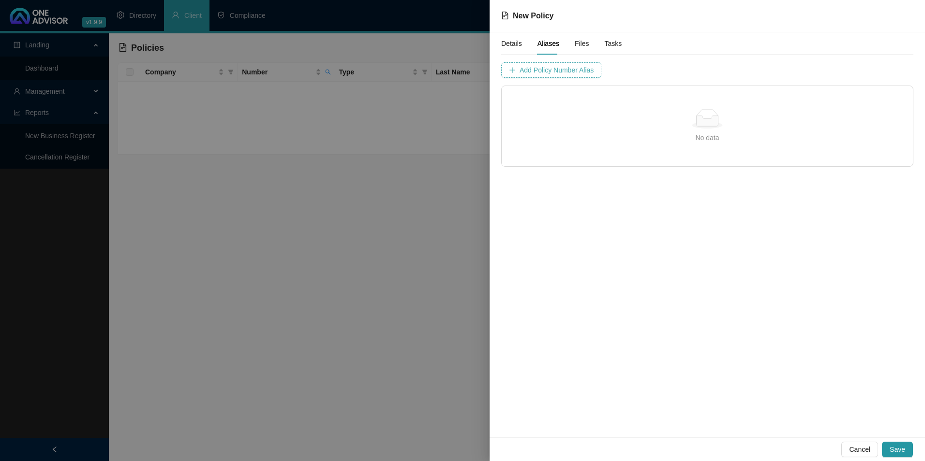
click at [565, 76] on button "Add Policy Number Alias" at bounding box center [551, 69] width 100 height 15
type input "7981050"
click at [739, 73] on button "Add Policy Number Alias" at bounding box center [798, 69] width 89 height 15
click at [739, 403] on span "Save" at bounding box center [897, 450] width 15 height 11
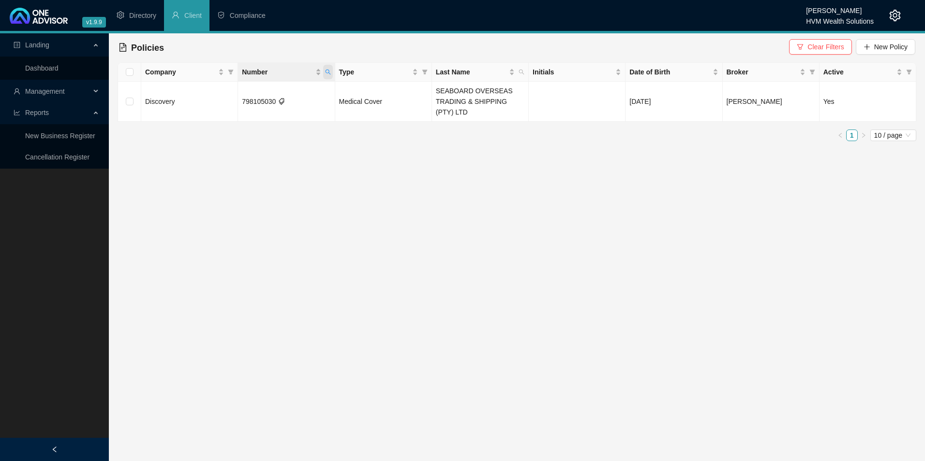
click at [329, 70] on icon "search" at bounding box center [328, 72] width 6 height 6
drag, startPoint x: 286, startPoint y: 90, endPoint x: 246, endPoint y: 89, distance: 39.7
click at [246, 89] on input "798105030" at bounding box center [283, 92] width 91 height 15
click at [278, 94] on input "798105030" at bounding box center [283, 92] width 91 height 15
drag, startPoint x: 278, startPoint y: 94, endPoint x: 234, endPoint y: 93, distance: 43.6
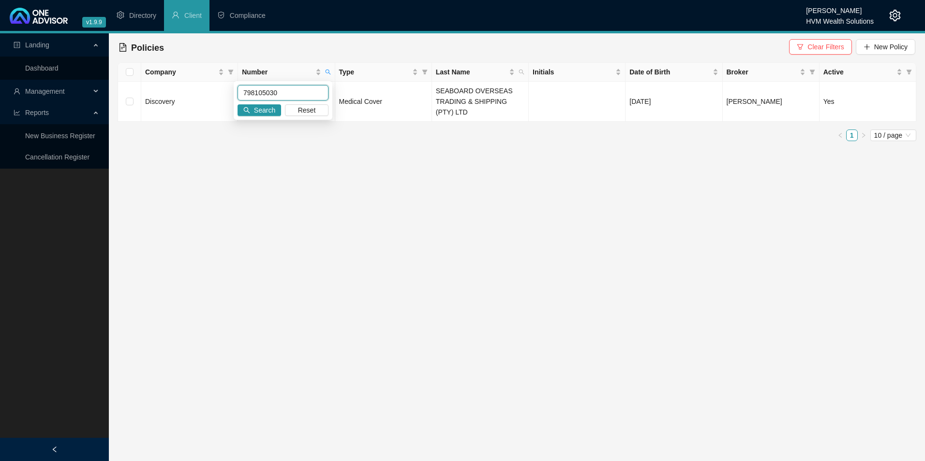
click at [234, 93] on div "798105030 Search Reset" at bounding box center [283, 100] width 99 height 39
paste input "80590847"
click at [274, 110] on span "Search" at bounding box center [264, 110] width 21 height 11
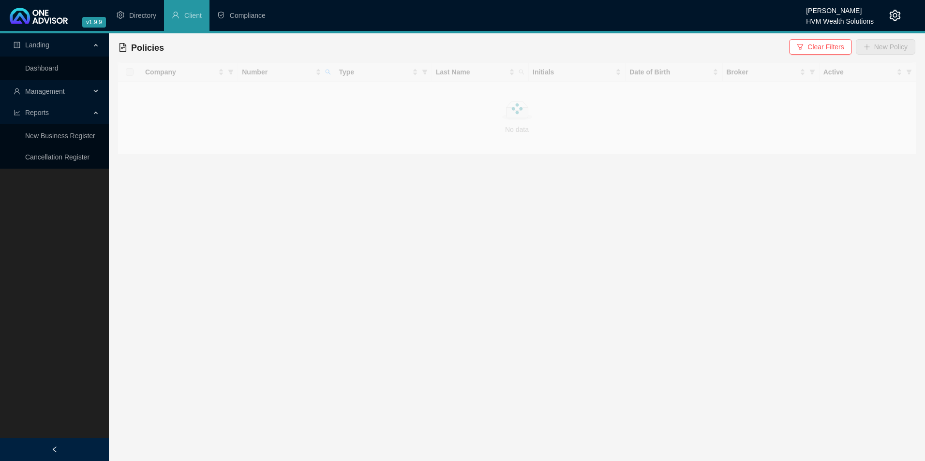
click at [328, 73] on div at bounding box center [517, 108] width 799 height 92
click at [326, 73] on icon "search" at bounding box center [327, 72] width 5 height 5
click at [256, 95] on input "805908470" at bounding box center [283, 92] width 91 height 15
type input "805908470"
click at [256, 110] on span "Search" at bounding box center [264, 110] width 21 height 11
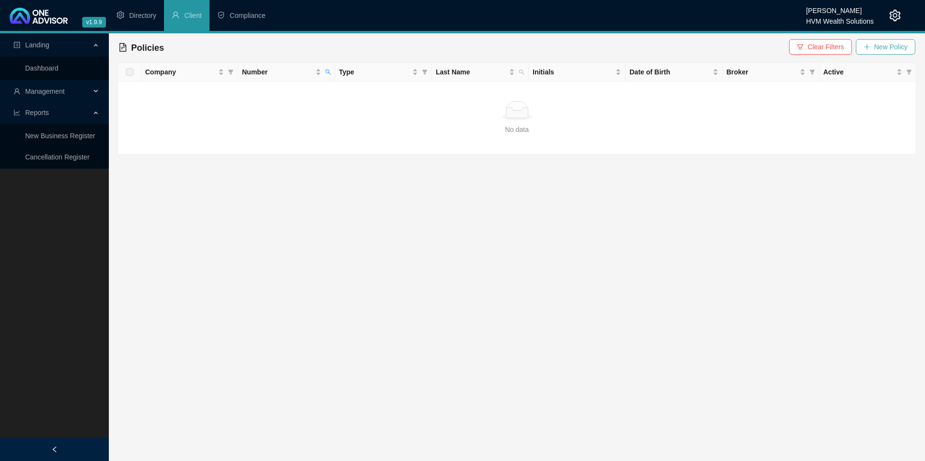
click at [739, 44] on icon "plus" at bounding box center [866, 47] width 7 height 7
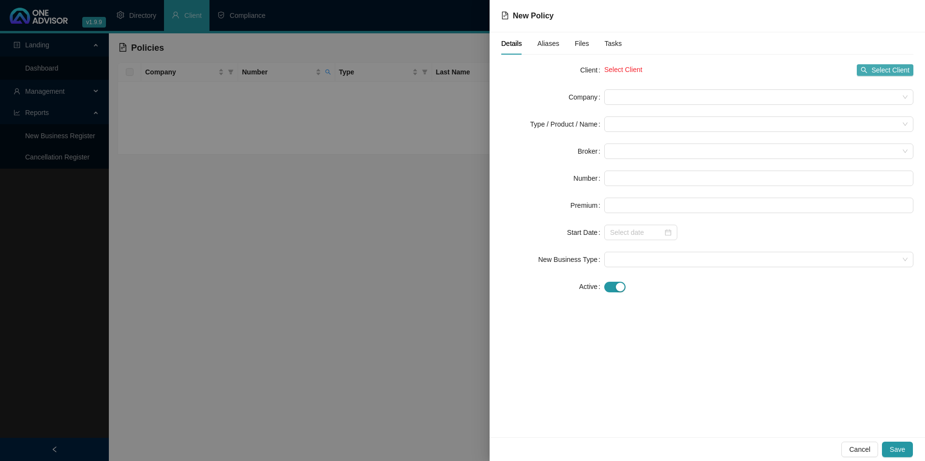
click at [739, 69] on span "Select Client" at bounding box center [890, 70] width 38 height 11
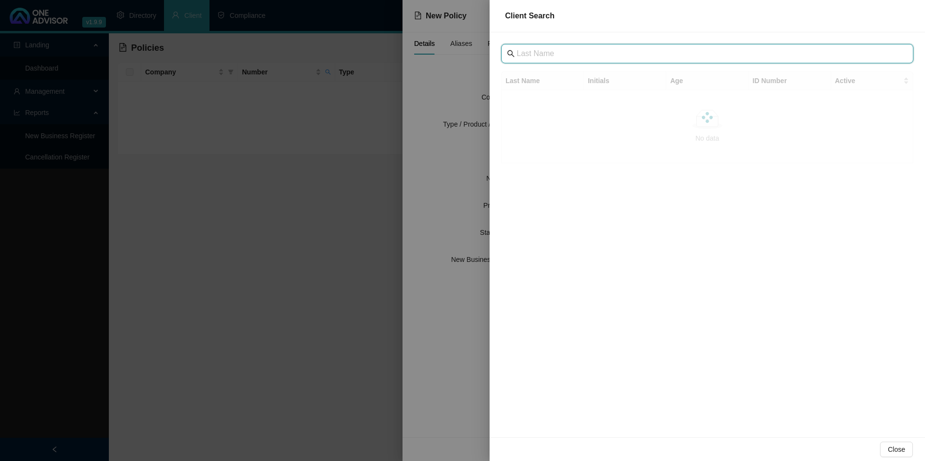
click at [550, 48] on input "text" at bounding box center [708, 54] width 383 height 12
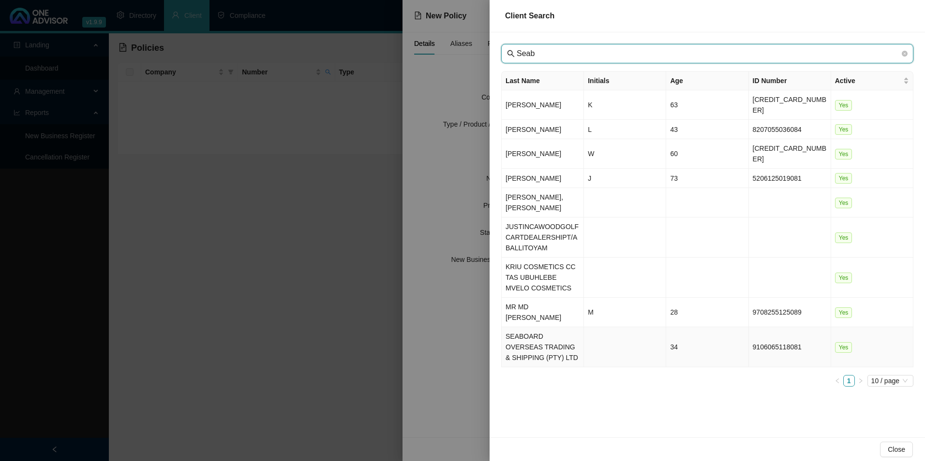
type input "Seab"
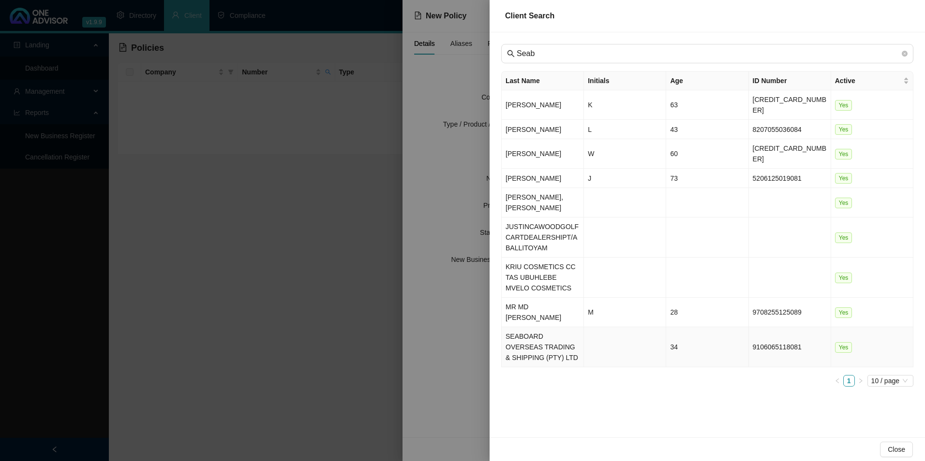
click at [507, 327] on td "SEABOARD OVERSEAS TRADING & SHIPPING (PTY) LTD" at bounding box center [543, 347] width 82 height 40
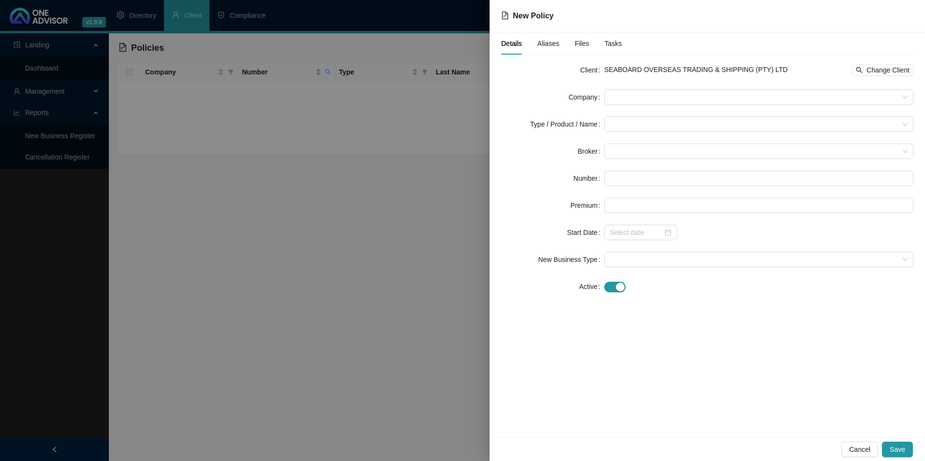
click at [702, 87] on form "Client SEABOARD OVERSEAS TRADING & SHIPPING (PTY) LTD Change Client Company Typ…" at bounding box center [707, 178] width 412 height 232
click at [701, 92] on span at bounding box center [758, 97] width 297 height 15
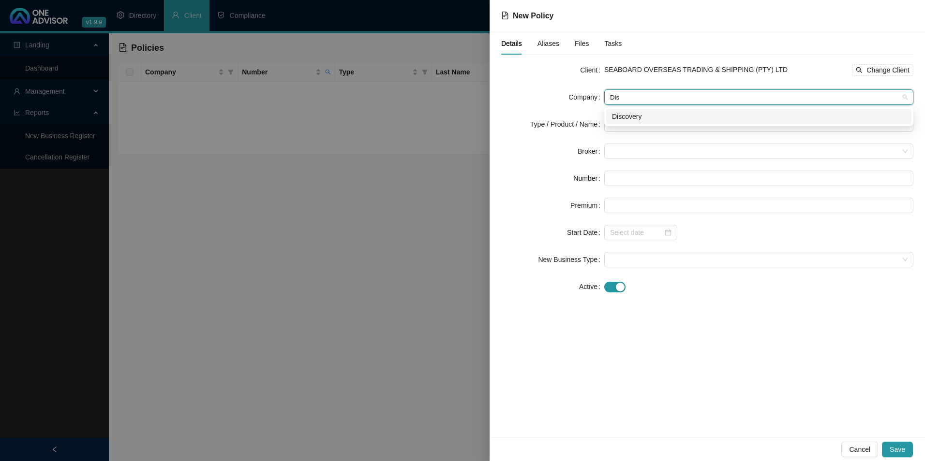
type input "Disc"
click at [681, 112] on div "Discovery" at bounding box center [759, 116] width 294 height 11
click at [677, 119] on input "search" at bounding box center [754, 124] width 289 height 15
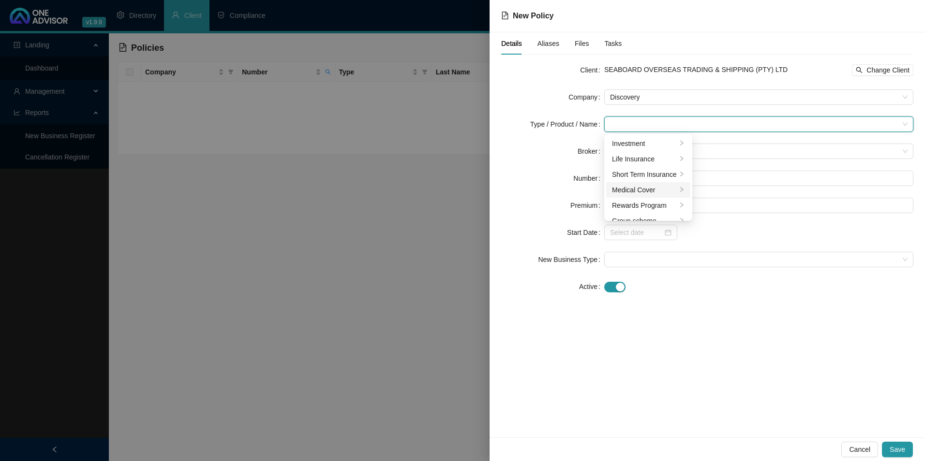
click at [641, 189] on div "Medical Cover" at bounding box center [644, 190] width 65 height 11
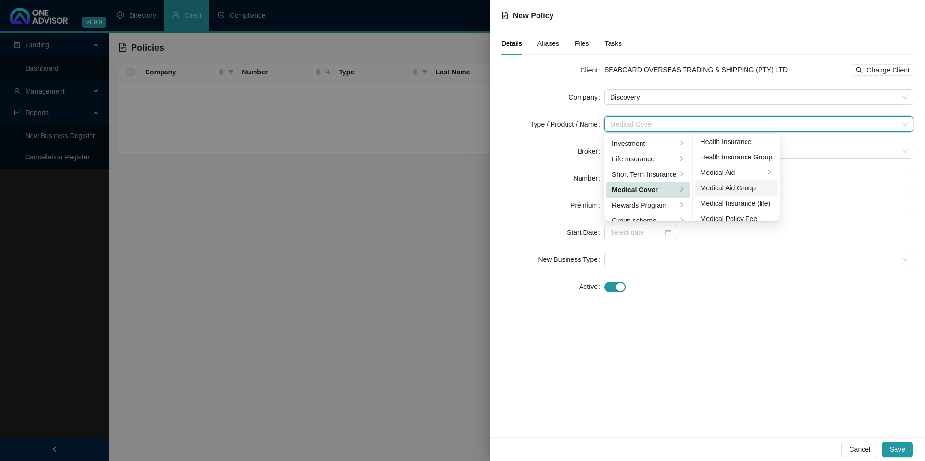
click at [736, 188] on div "Medical Aid Group" at bounding box center [736, 188] width 72 height 11
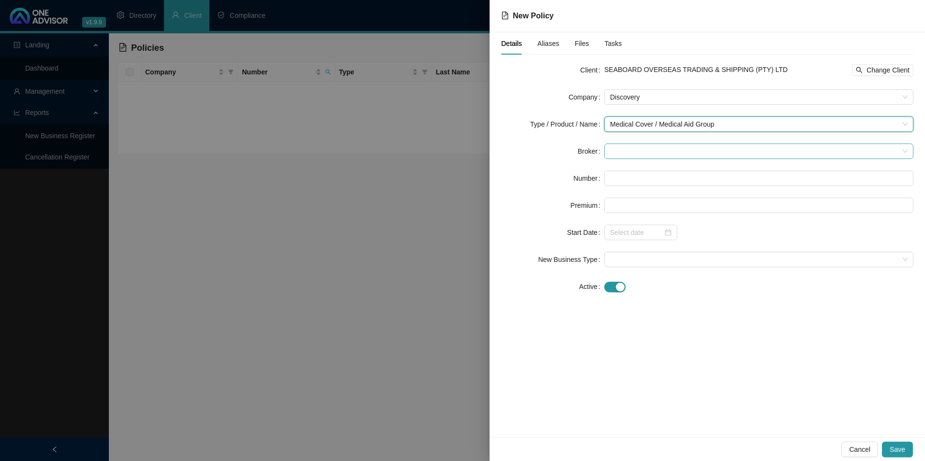
click at [667, 148] on span at bounding box center [758, 151] width 297 height 15
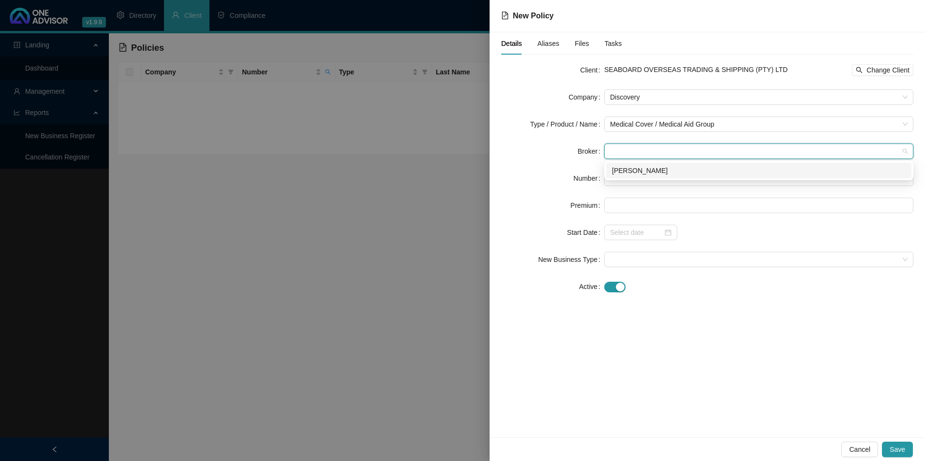
click at [668, 161] on form "Client SEABOARD OVERSEAS TRADING & SHIPPING (PTY) LTD Change Client Company Dis…" at bounding box center [707, 178] width 412 height 232
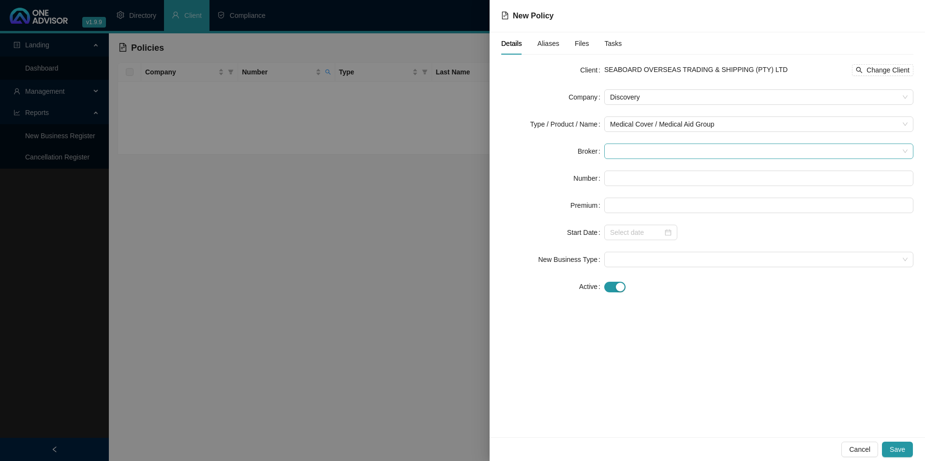
click at [668, 151] on span at bounding box center [758, 151] width 297 height 15
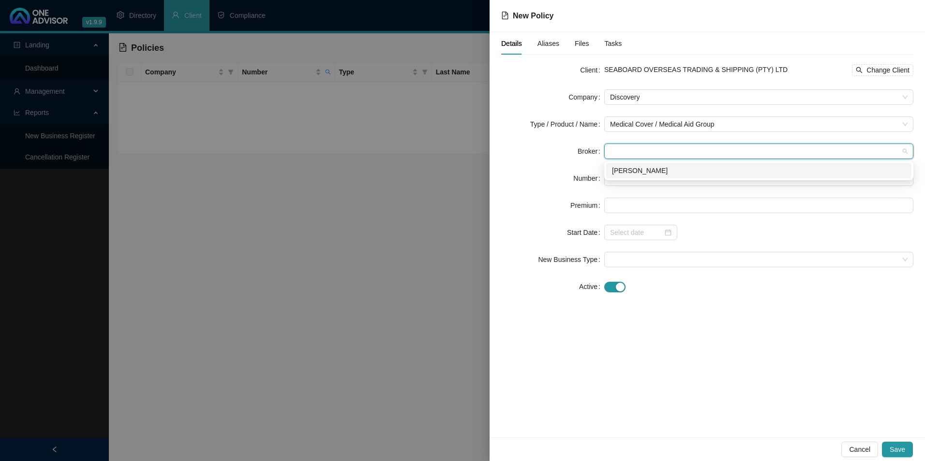
click at [668, 170] on div "[PERSON_NAME]" at bounding box center [759, 170] width 294 height 11
click at [653, 182] on input "text" at bounding box center [758, 178] width 309 height 15
click at [665, 176] on input "text" at bounding box center [758, 178] width 309 height 15
paste input "805908470"
click at [622, 175] on input "805908470" at bounding box center [758, 178] width 309 height 15
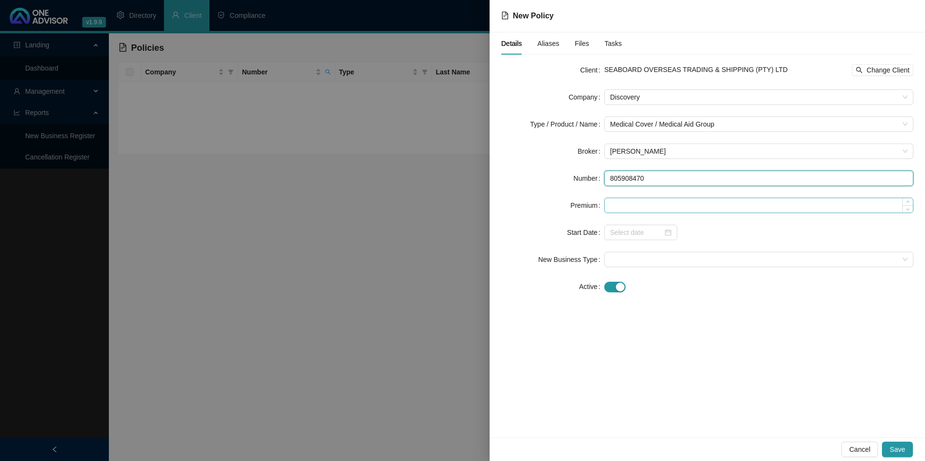
type input "805908470"
click at [634, 208] on input at bounding box center [759, 205] width 308 height 15
click at [667, 208] on input at bounding box center [759, 205] width 308 height 15
paste input "5330"
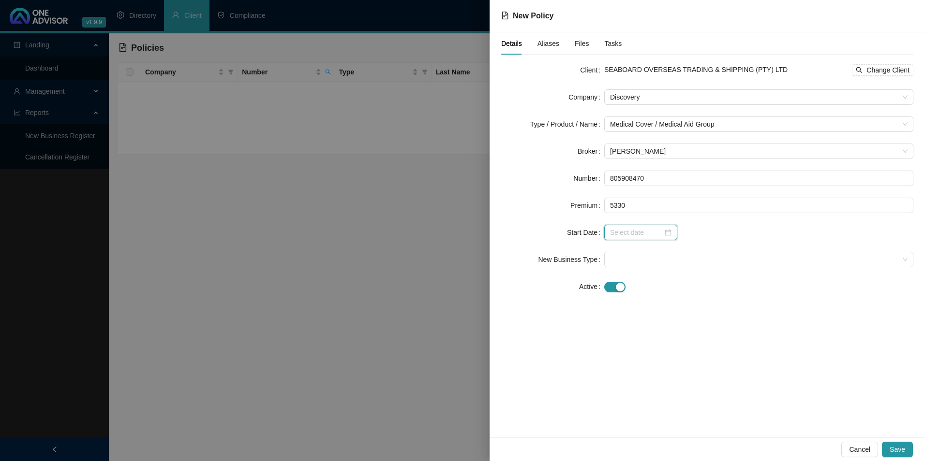
type input "5330.00"
click at [641, 236] on input at bounding box center [636, 232] width 53 height 11
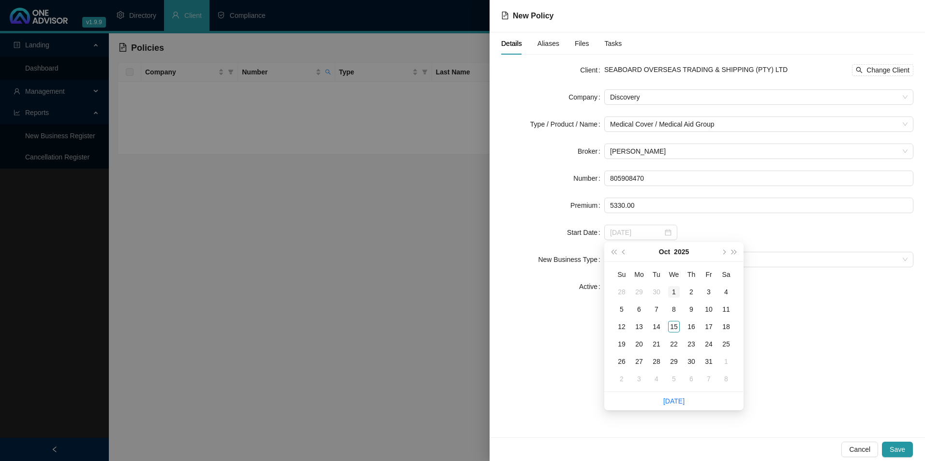
click at [672, 291] on div "1" at bounding box center [674, 292] width 12 height 12
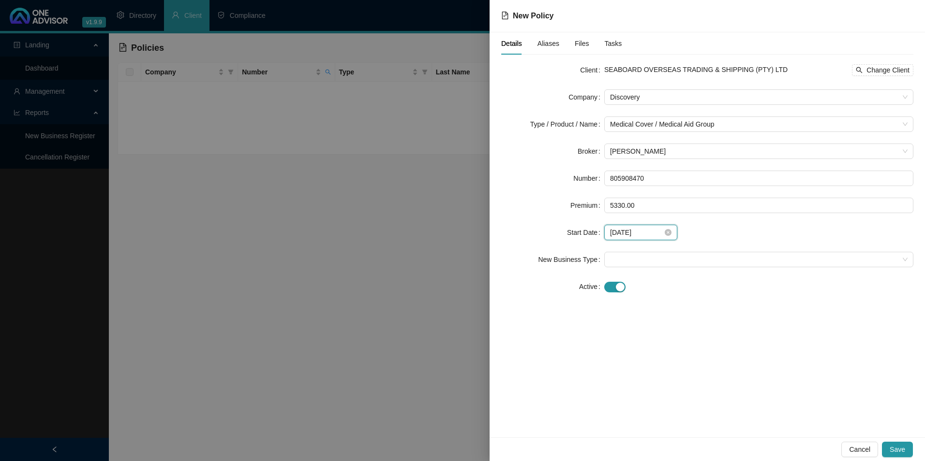
click at [635, 228] on input "[DATE]" at bounding box center [636, 232] width 53 height 11
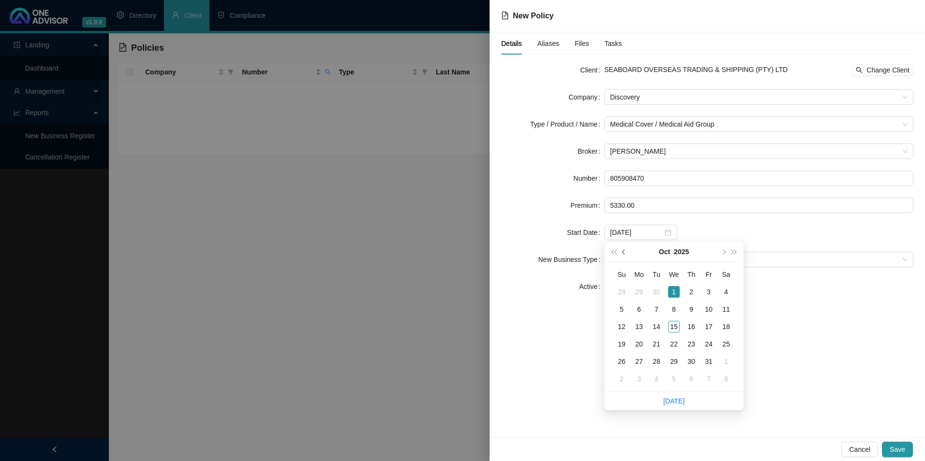
click at [622, 250] on button "prev-year" at bounding box center [624, 251] width 11 height 19
type input "[DATE]"
click at [642, 290] on div "1" at bounding box center [639, 292] width 12 height 12
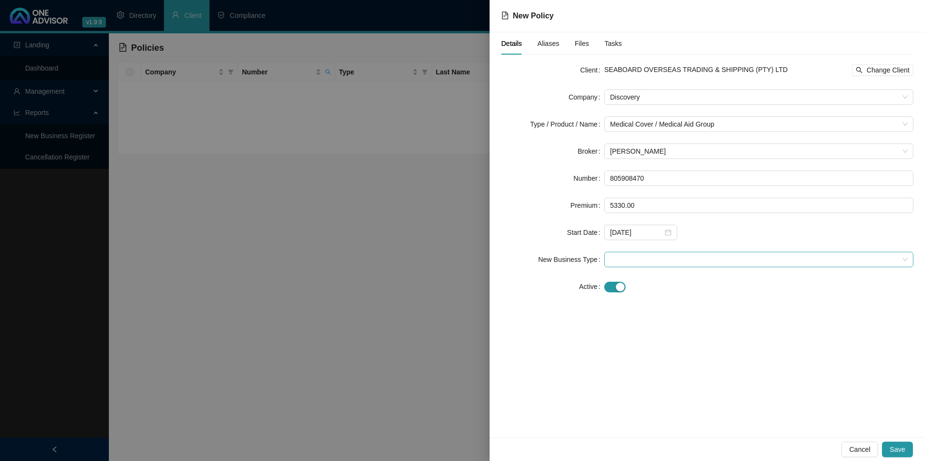
click at [657, 254] on span at bounding box center [758, 260] width 297 height 15
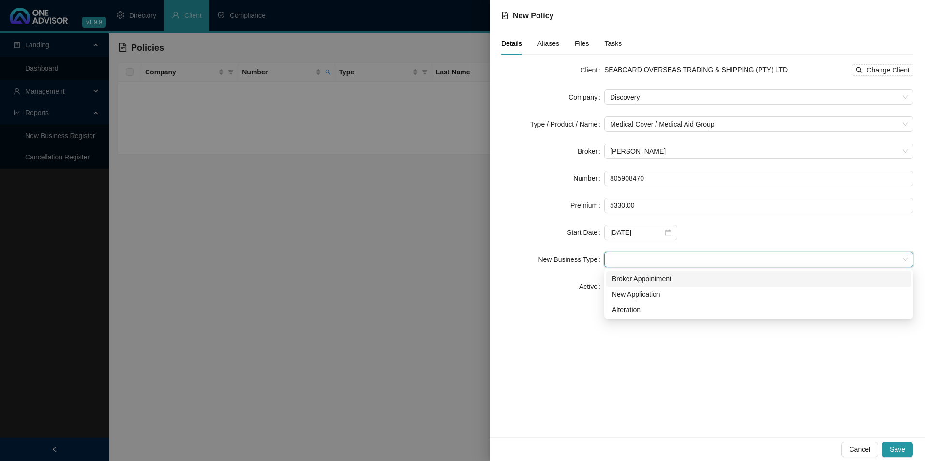
click at [656, 279] on div "Broker Appointment" at bounding box center [759, 279] width 294 height 11
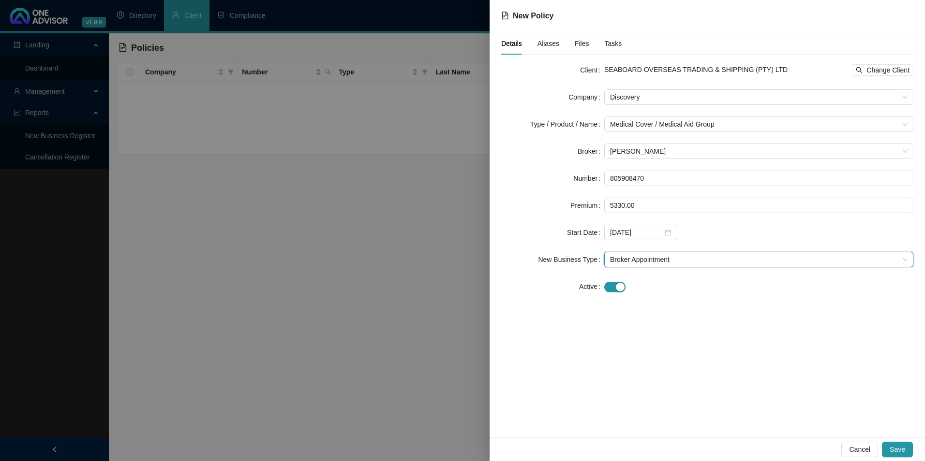
click at [554, 43] on span "Aliases" at bounding box center [548, 43] width 22 height 7
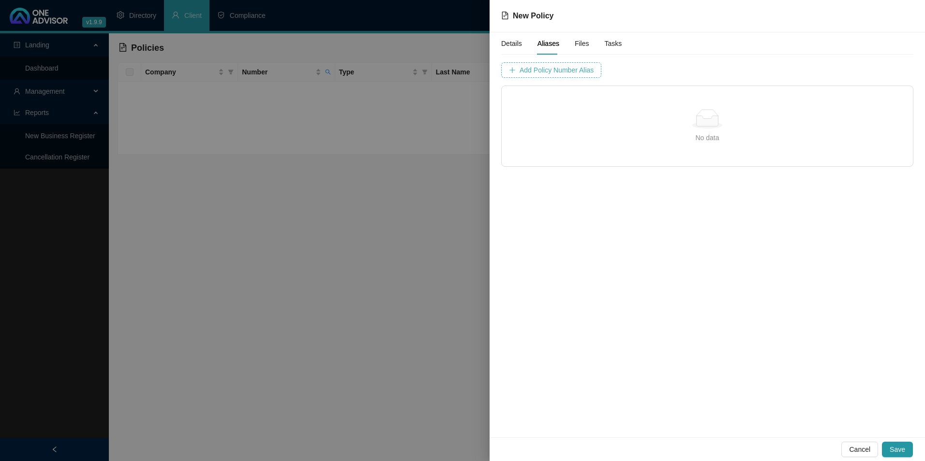
click at [571, 73] on span "Add Policy Number Alias" at bounding box center [557, 70] width 74 height 11
type input "8059084"
click at [739, 78] on div "Policy Number [PERSON_NAME] 8059084 Cancel Add Policy Number Alias No data No d…" at bounding box center [707, 114] width 412 height 104
click at [739, 68] on span "Add Policy Number Alias" at bounding box center [799, 70] width 74 height 11
click at [739, 403] on button "Save" at bounding box center [897, 449] width 31 height 15
